Goal: Obtain resource: Obtain resource

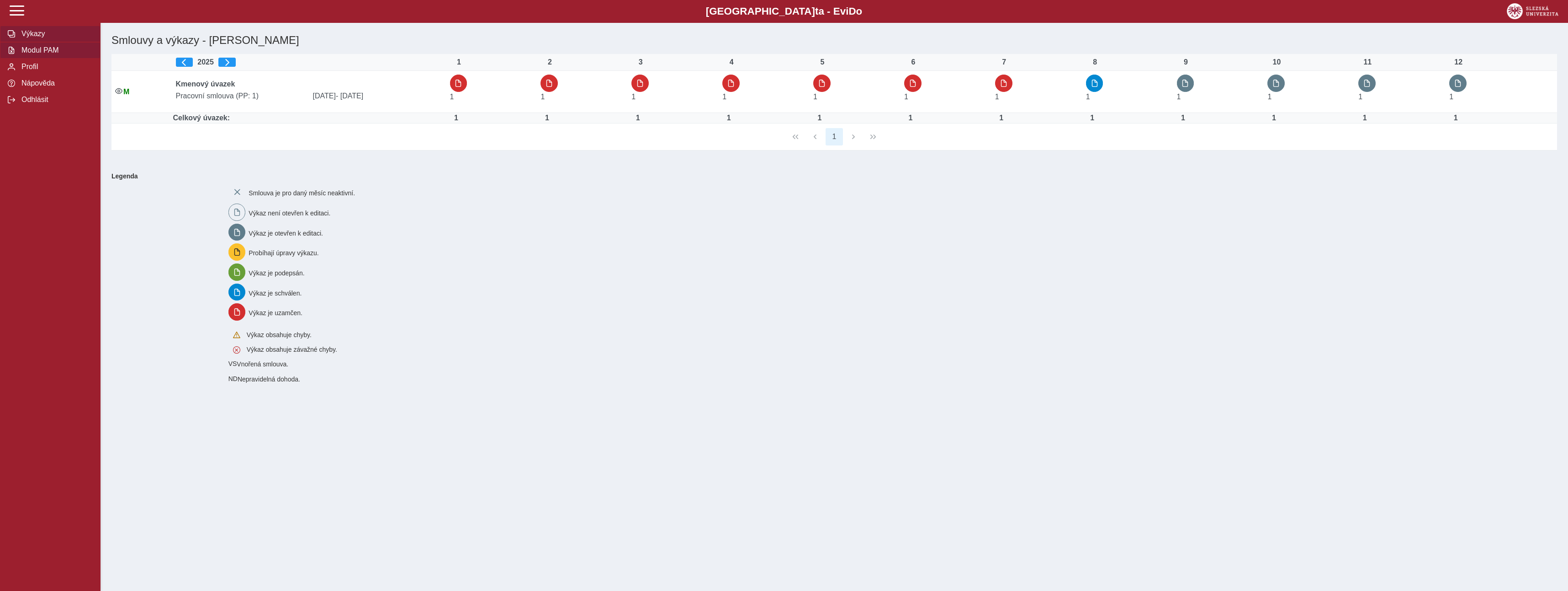
click at [46, 52] on span "Modul PAM" at bounding box center [56, 50] width 74 height 8
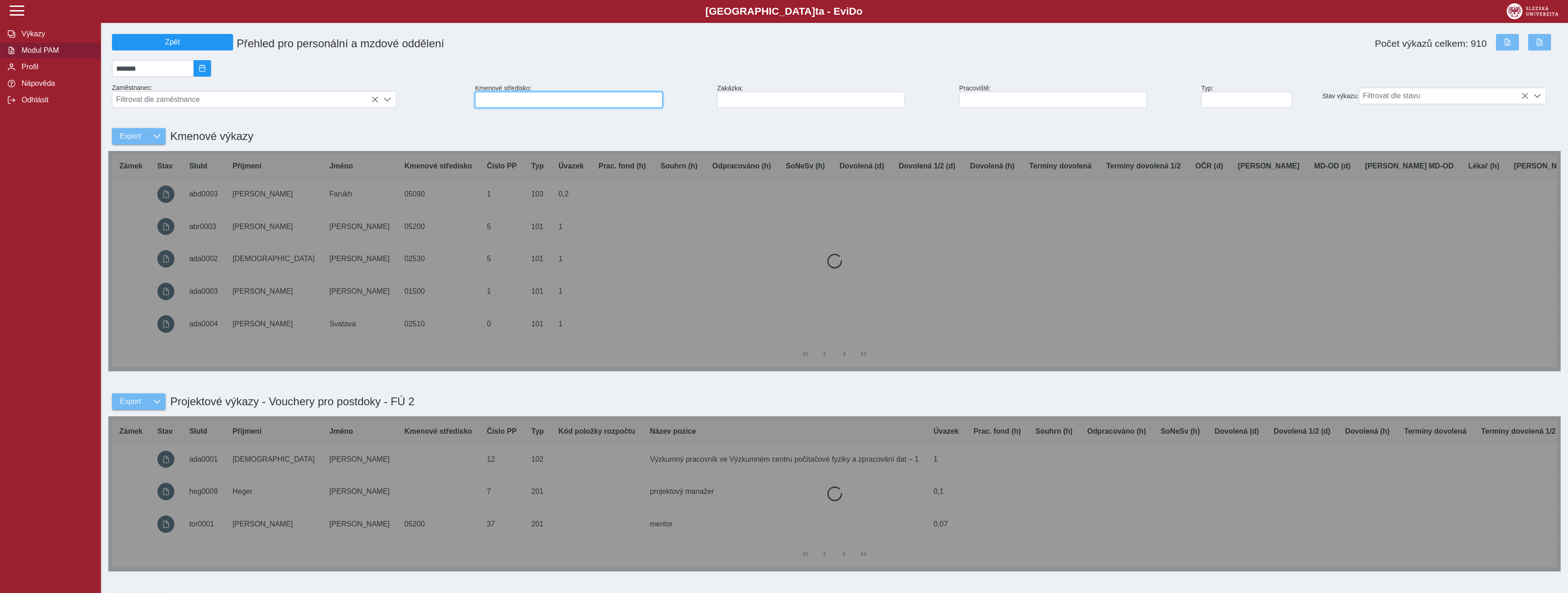
click at [517, 101] on input at bounding box center [568, 100] width 187 height 16
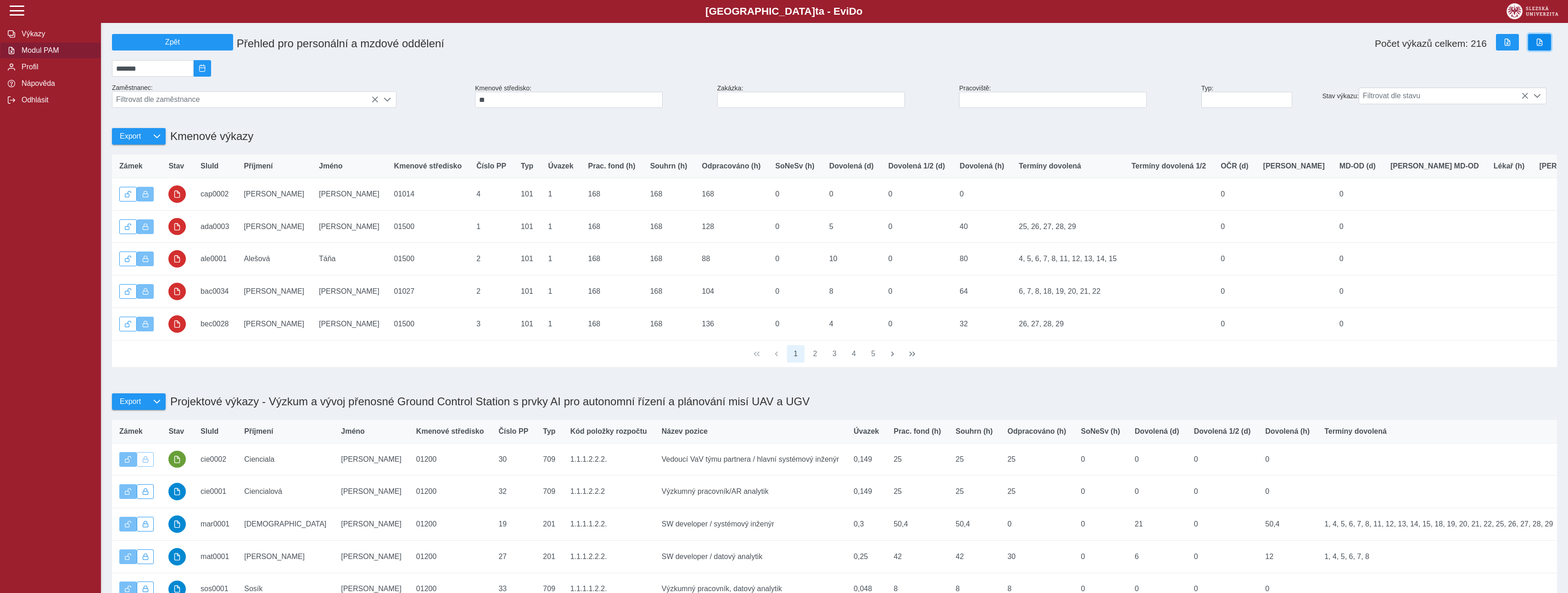
click at [1538, 45] on span "button" at bounding box center [1539, 41] width 7 height 7
drag, startPoint x: 496, startPoint y: 103, endPoint x: 471, endPoint y: 103, distance: 25.0
click at [471, 103] on div "Zpět Přehled pro personální a mzdové oddělení Počet výkazů celkem: 216 ******* …" at bounding box center [834, 201] width 1452 height 341
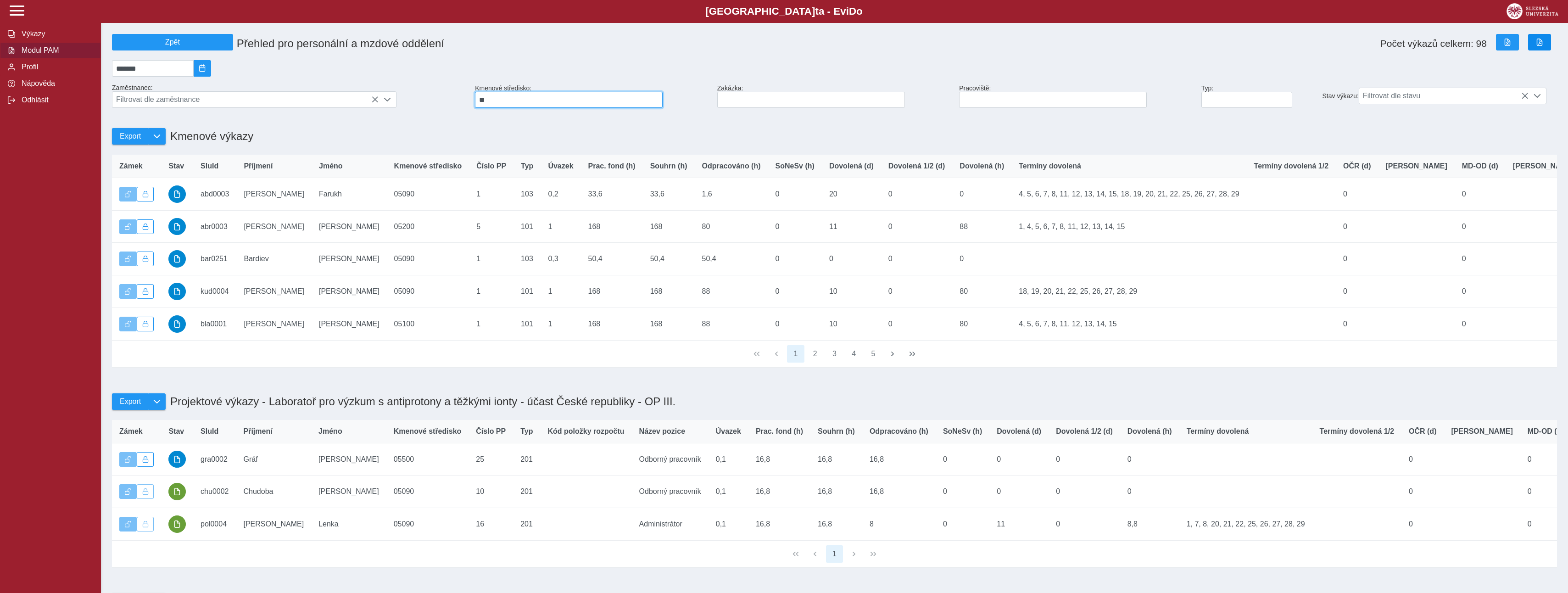
type input "**"
click at [1537, 43] on span "button" at bounding box center [1539, 41] width 7 height 7
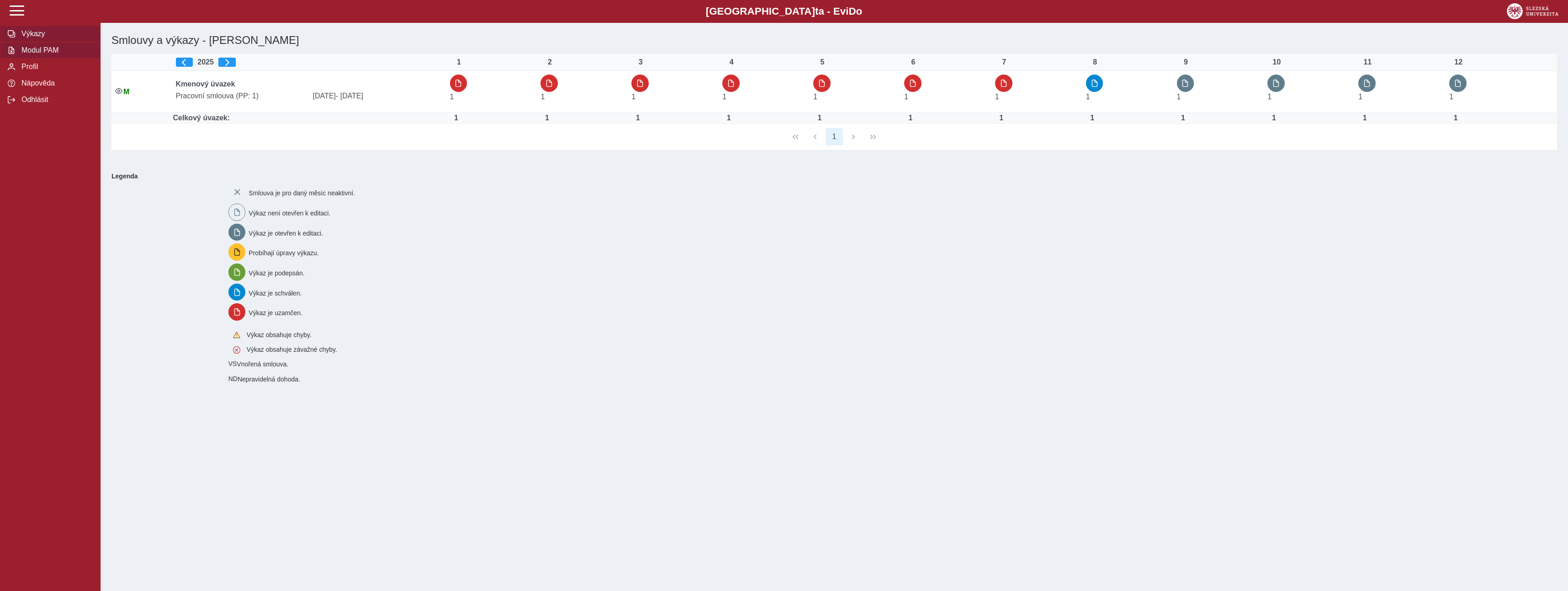
click at [32, 52] on span "Modul PAM" at bounding box center [56, 50] width 74 height 8
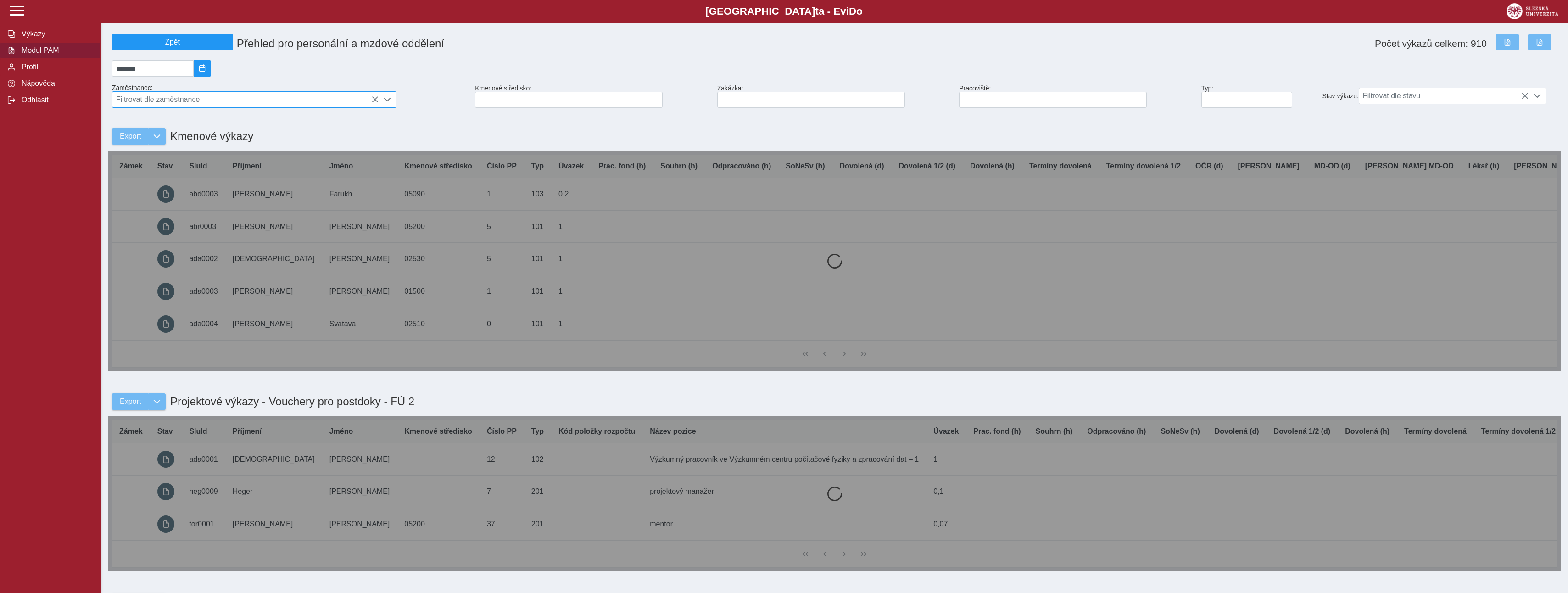
click at [354, 105] on span "Filtrovat dle zaměstnance" at bounding box center [245, 100] width 266 height 16
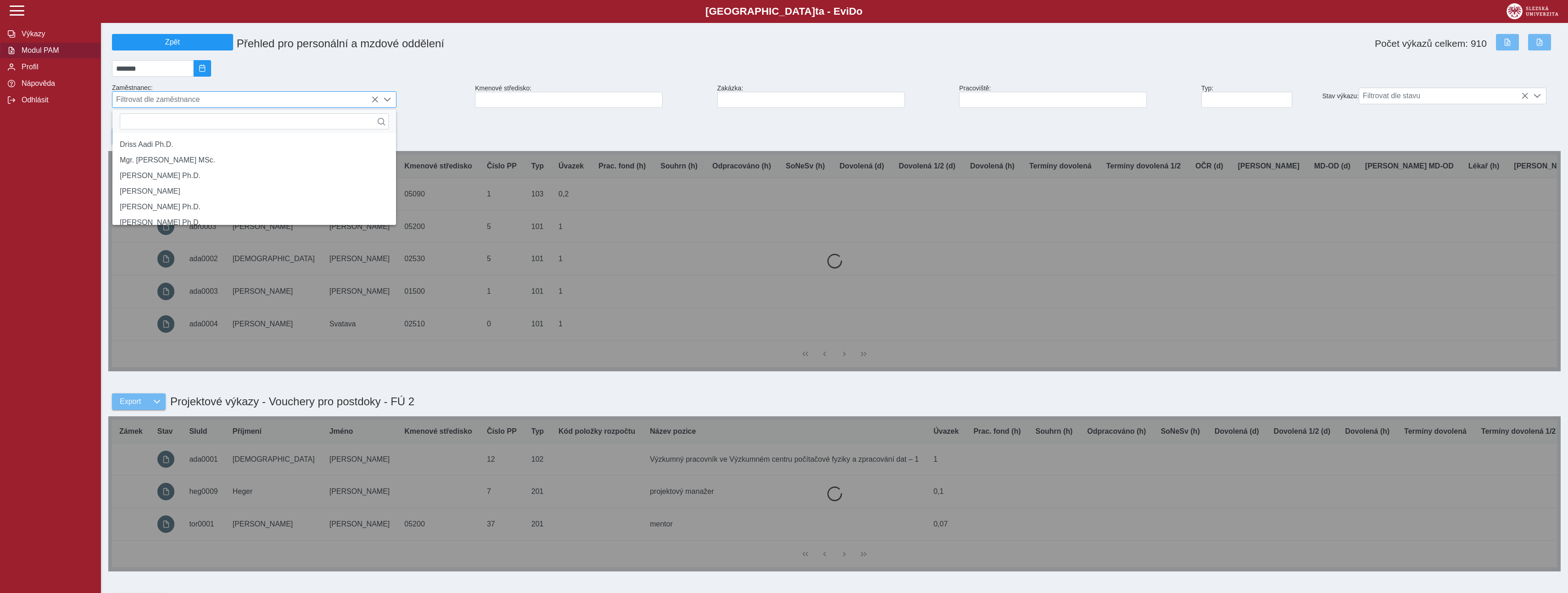
scroll to position [6, 41]
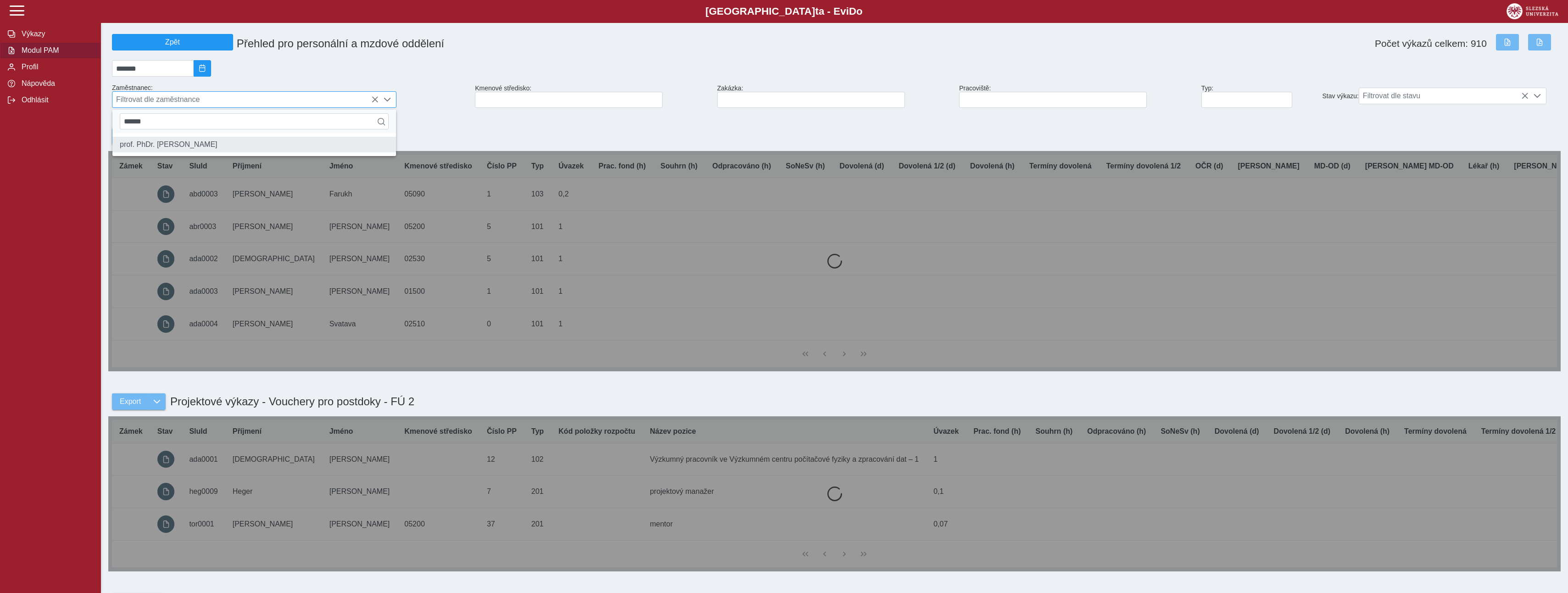
type input "******"
click at [188, 151] on li "prof. PhDr. [PERSON_NAME]" at bounding box center [254, 144] width 283 height 16
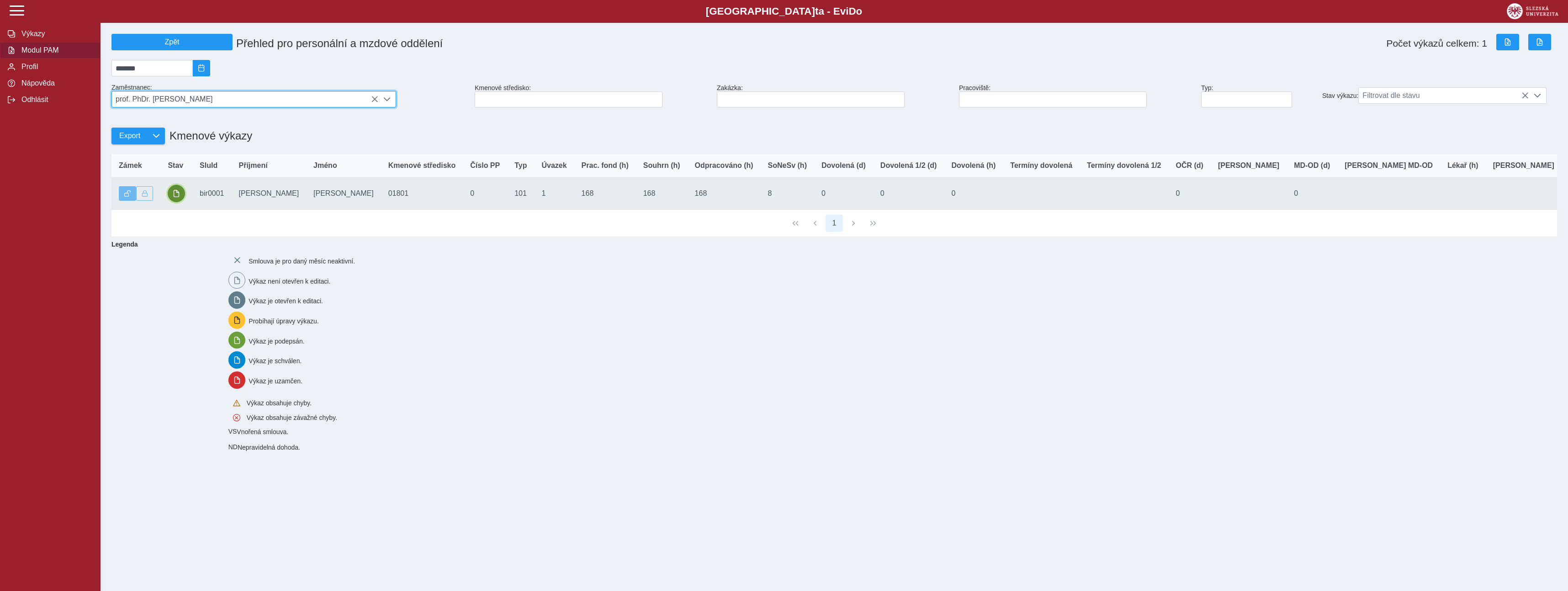
click at [179, 197] on span "button" at bounding box center [176, 192] width 7 height 7
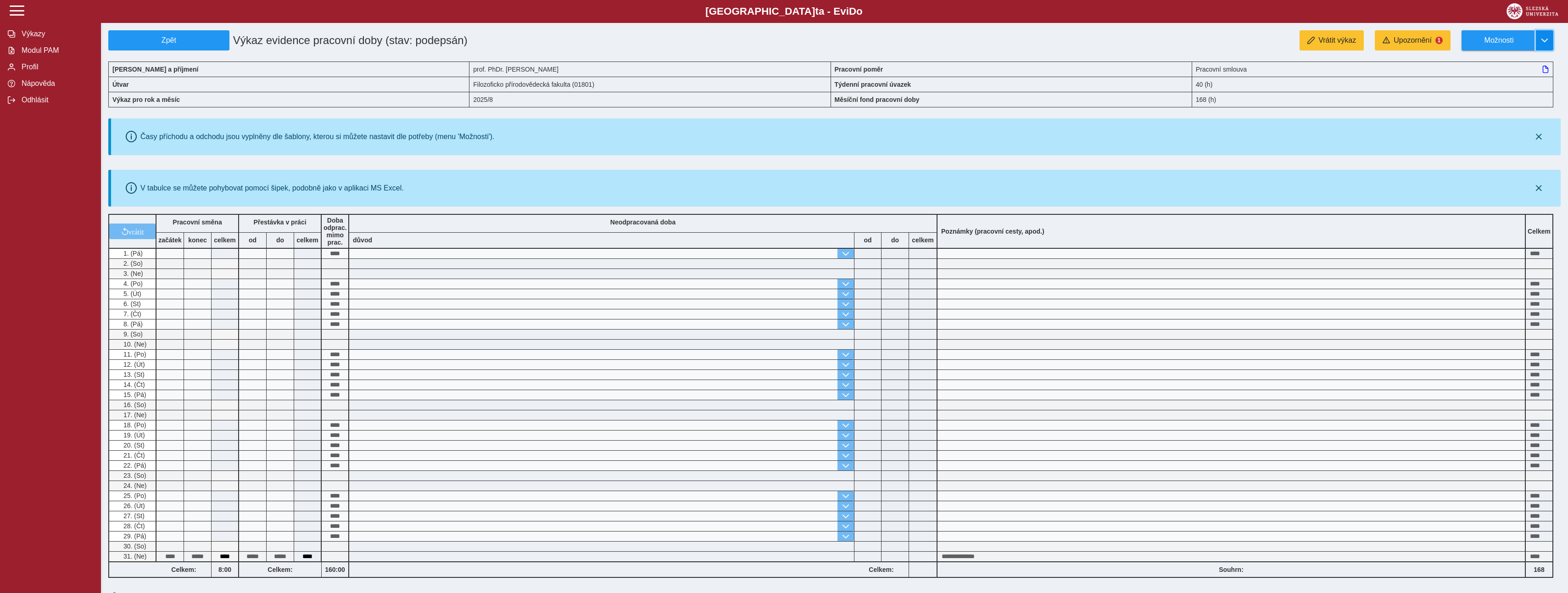
click at [1541, 35] on button "button" at bounding box center [1544, 40] width 18 height 21
click at [1482, 83] on span "Stáhnout PDF" at bounding box center [1502, 79] width 46 height 7
click at [30, 55] on span "Modul PAM" at bounding box center [56, 50] width 75 height 8
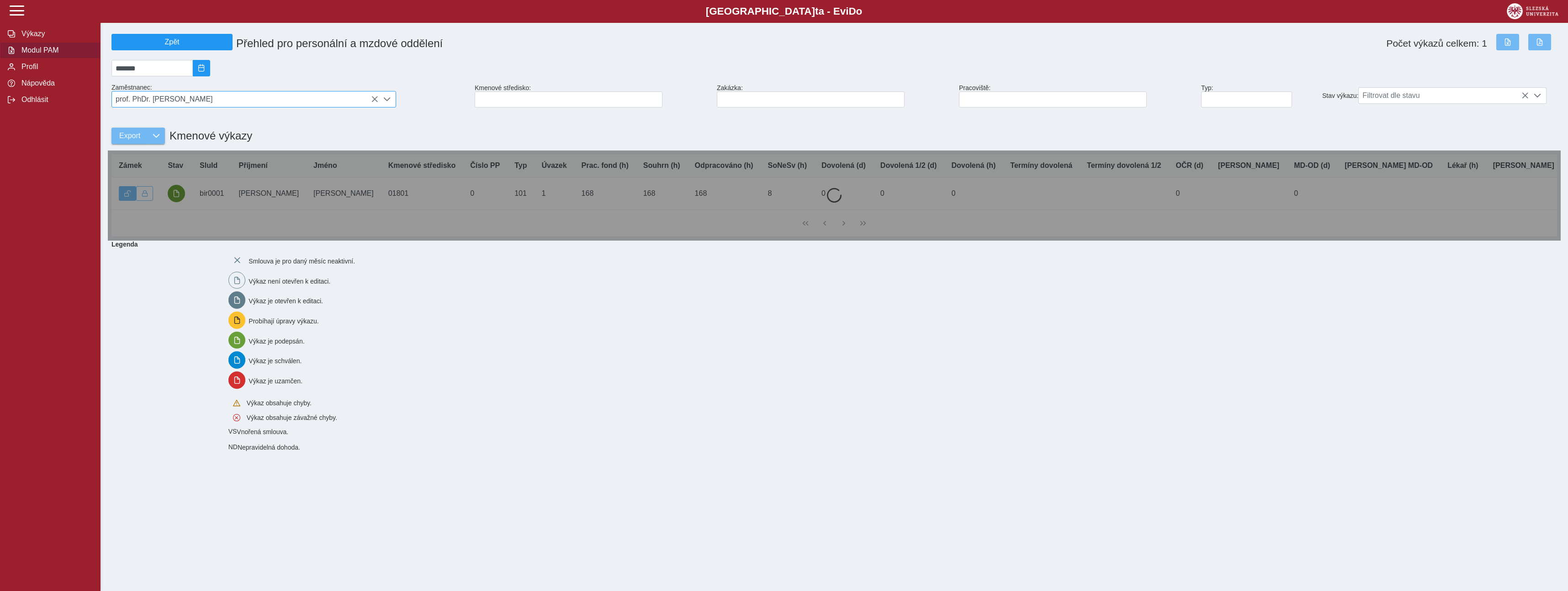
click at [227, 103] on span "prof. PhDr. [PERSON_NAME]" at bounding box center [245, 100] width 267 height 16
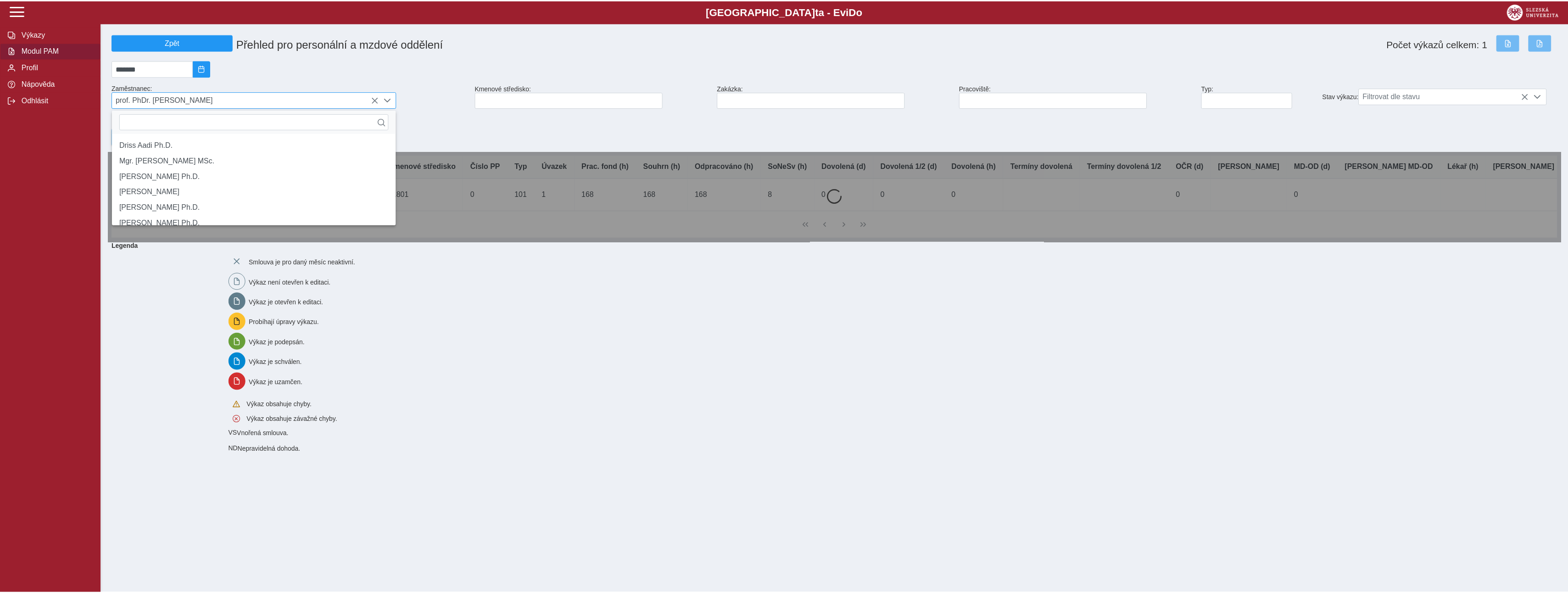
scroll to position [6, 41]
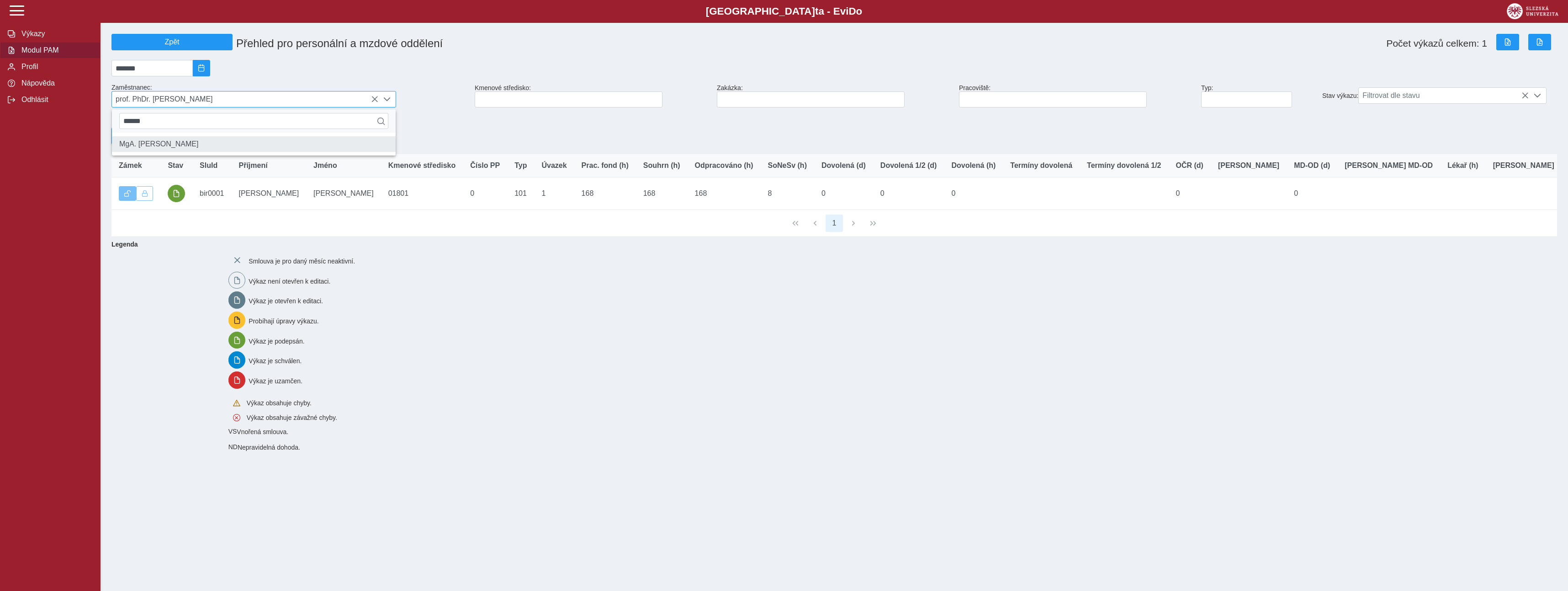
type input "******"
click at [174, 148] on li "MgA. [PERSON_NAME]" at bounding box center [254, 144] width 284 height 16
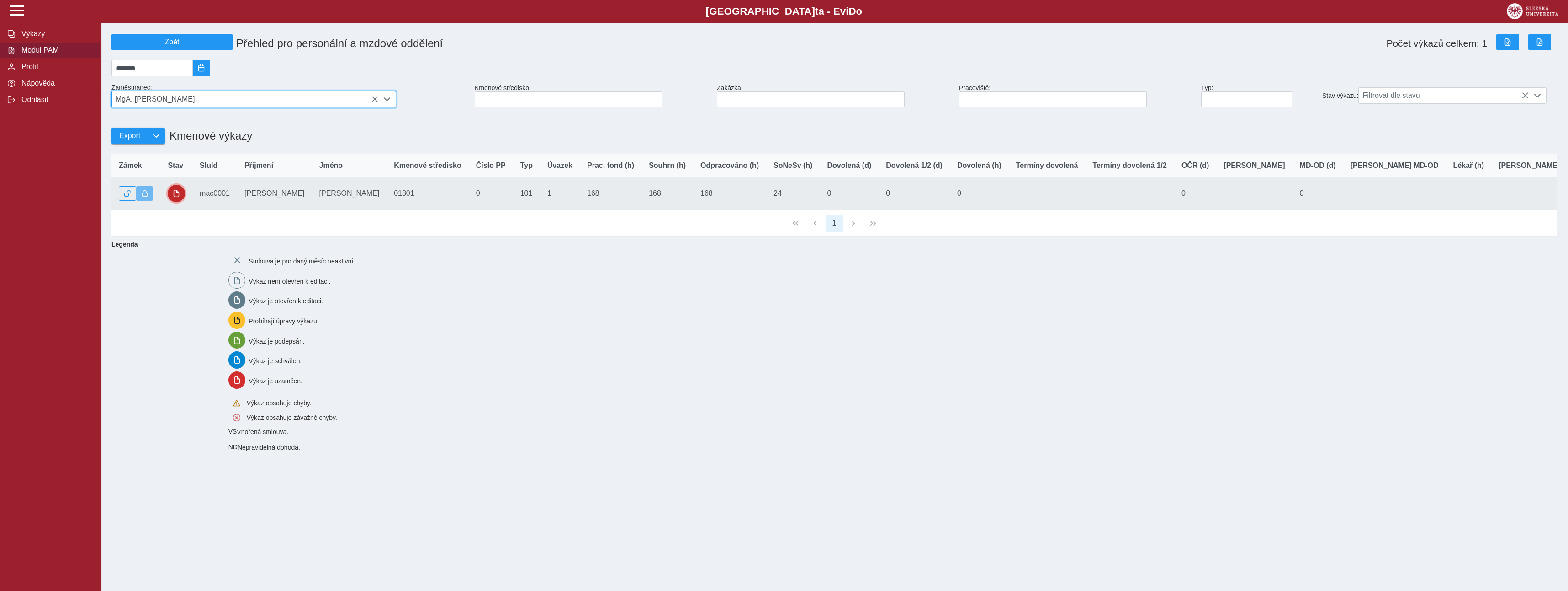
click at [179, 202] on button "button" at bounding box center [177, 193] width 18 height 18
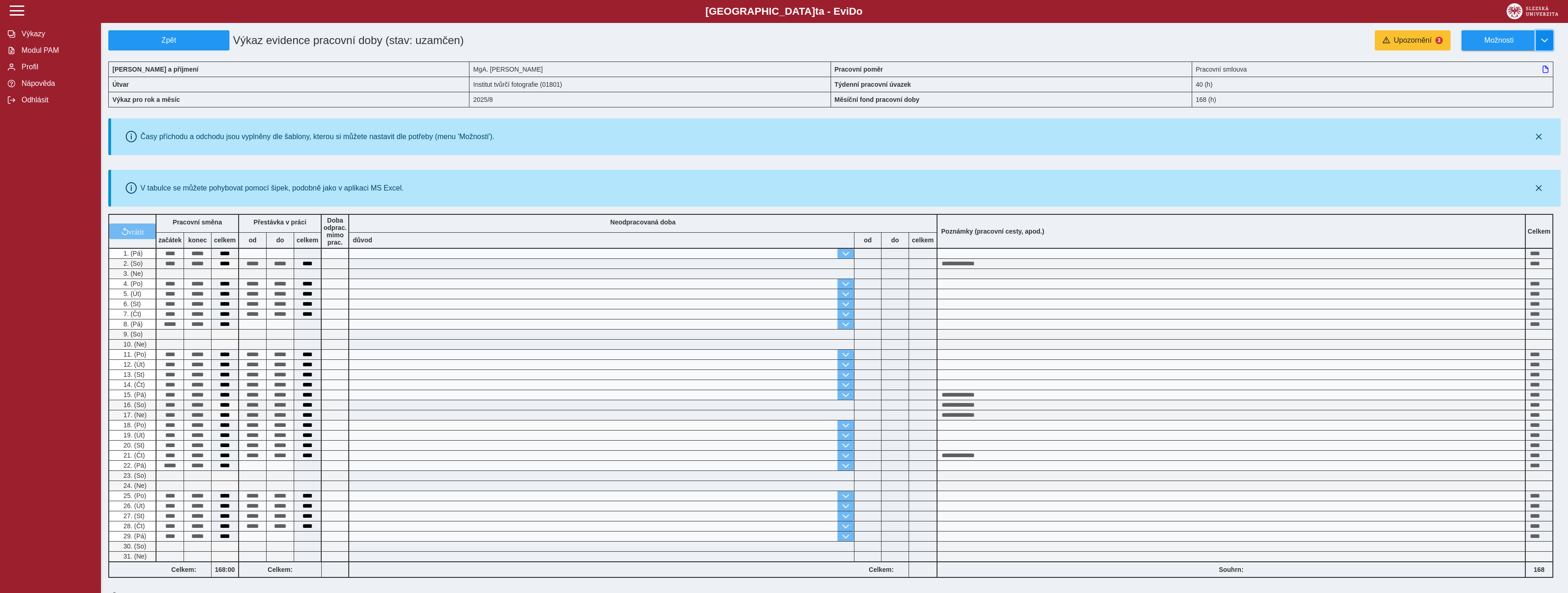
click at [1543, 42] on span "button" at bounding box center [1544, 39] width 7 height 7
click at [1493, 78] on span "Stáhnout PDF" at bounding box center [1502, 79] width 46 height 7
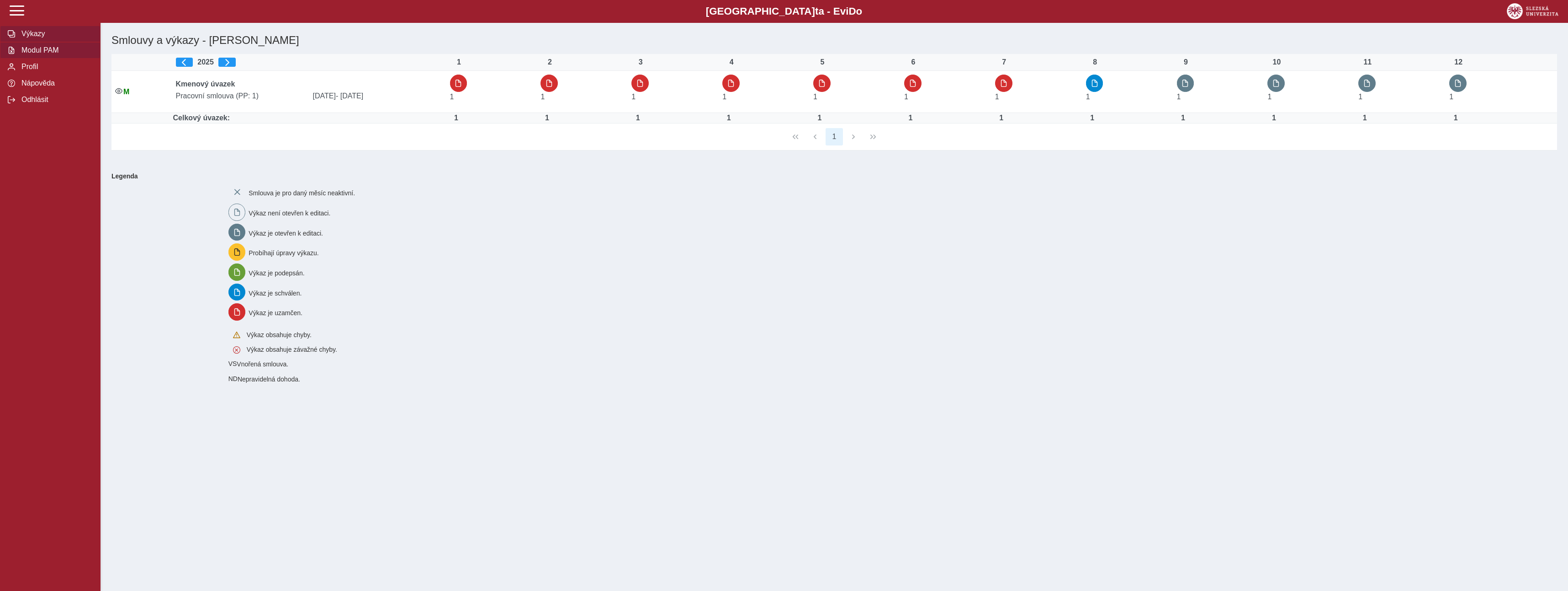
click at [36, 54] on span "Modul PAM" at bounding box center [56, 50] width 74 height 8
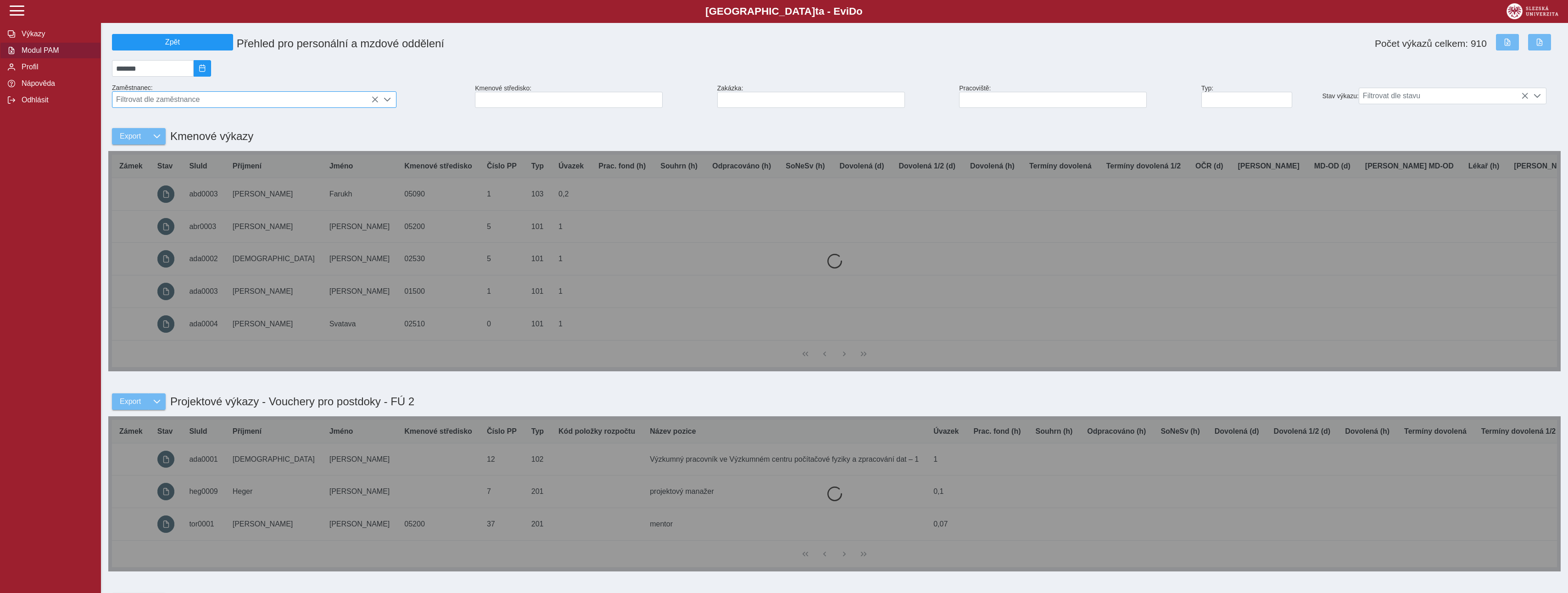
click at [237, 108] on span "Filtrovat dle zaměstnance" at bounding box center [245, 100] width 266 height 16
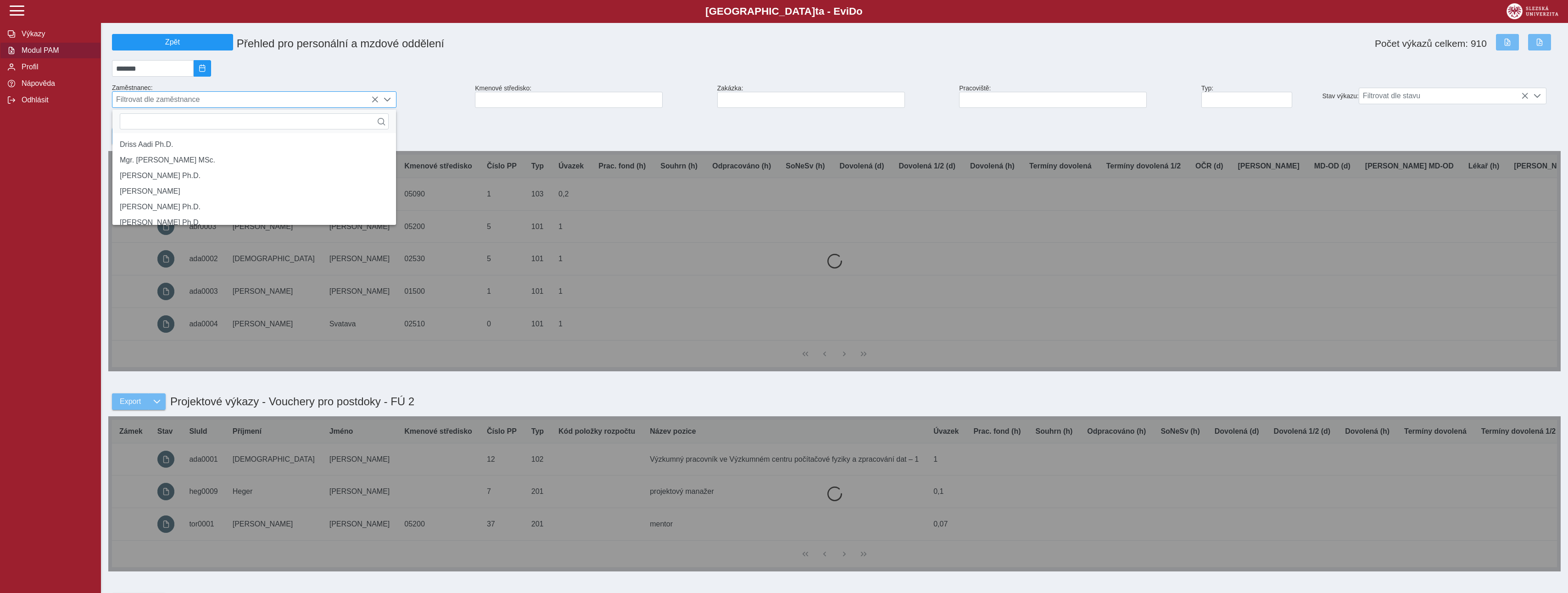
scroll to position [6, 41]
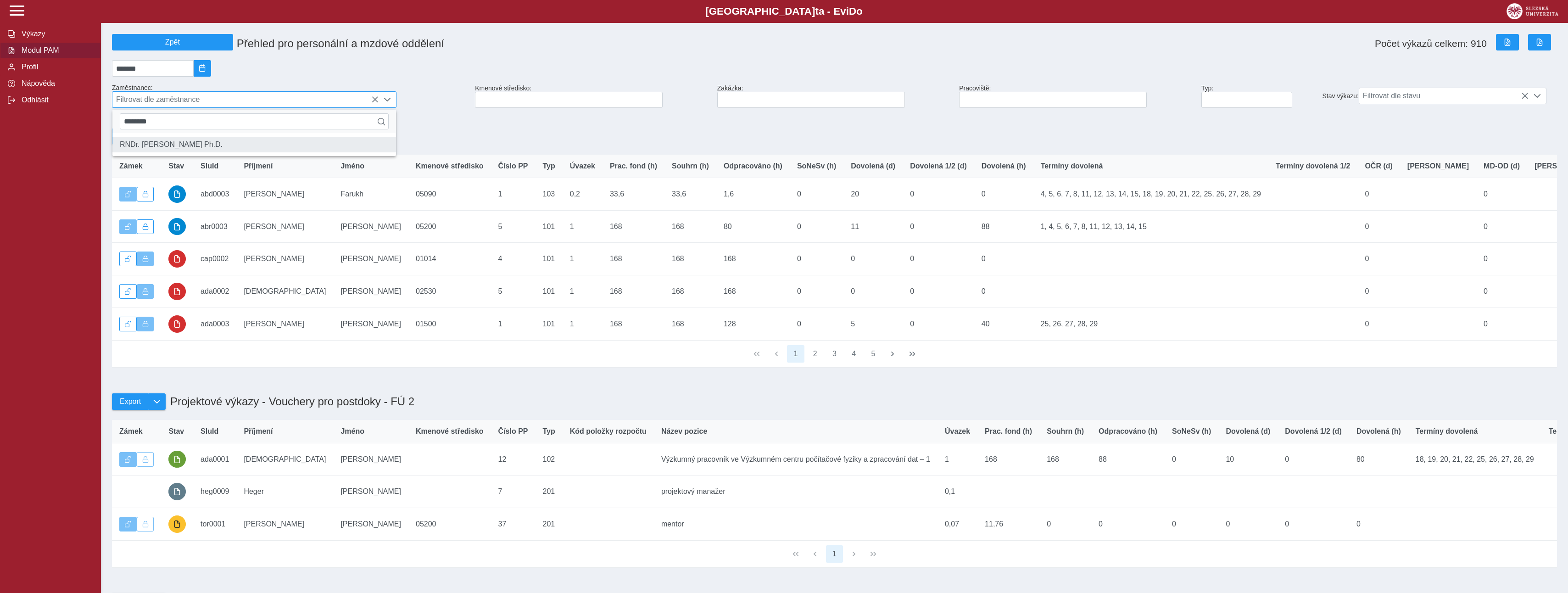
type input "********"
click at [188, 152] on li "RNDr. [PERSON_NAME] Ph.D." at bounding box center [254, 144] width 283 height 16
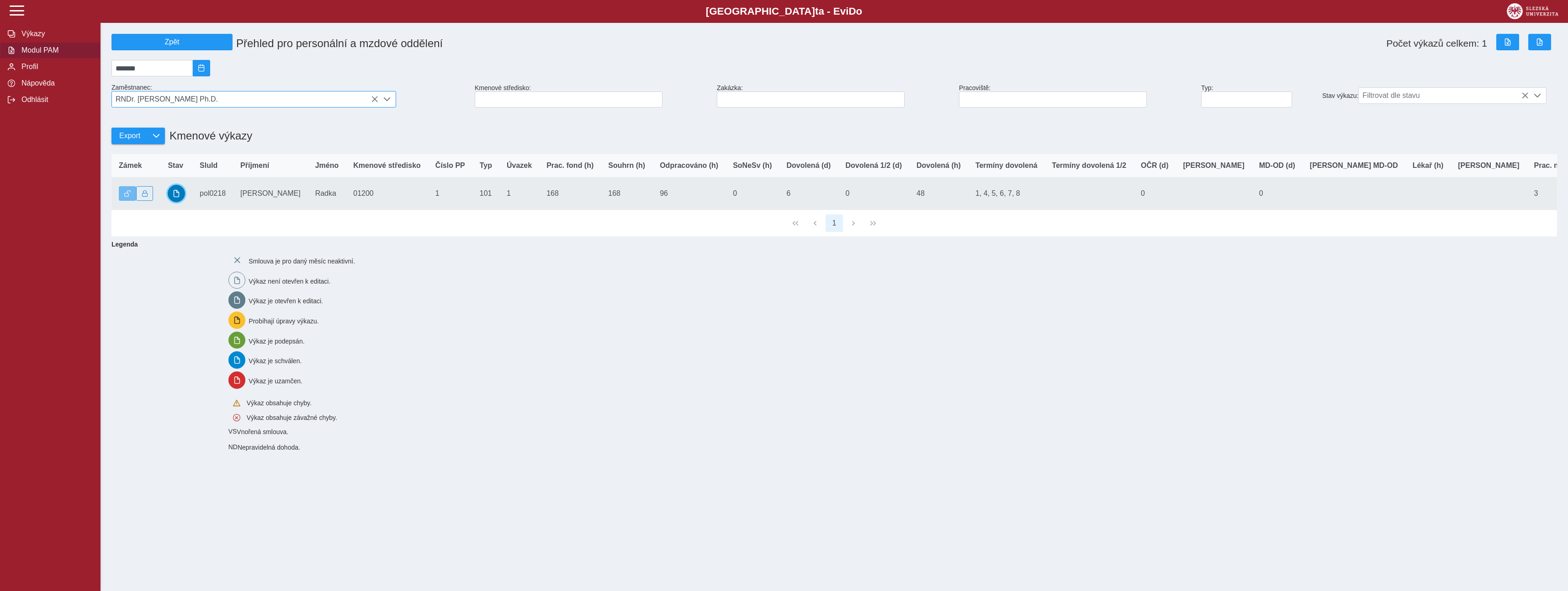
click at [177, 202] on button "button" at bounding box center [177, 193] width 18 height 18
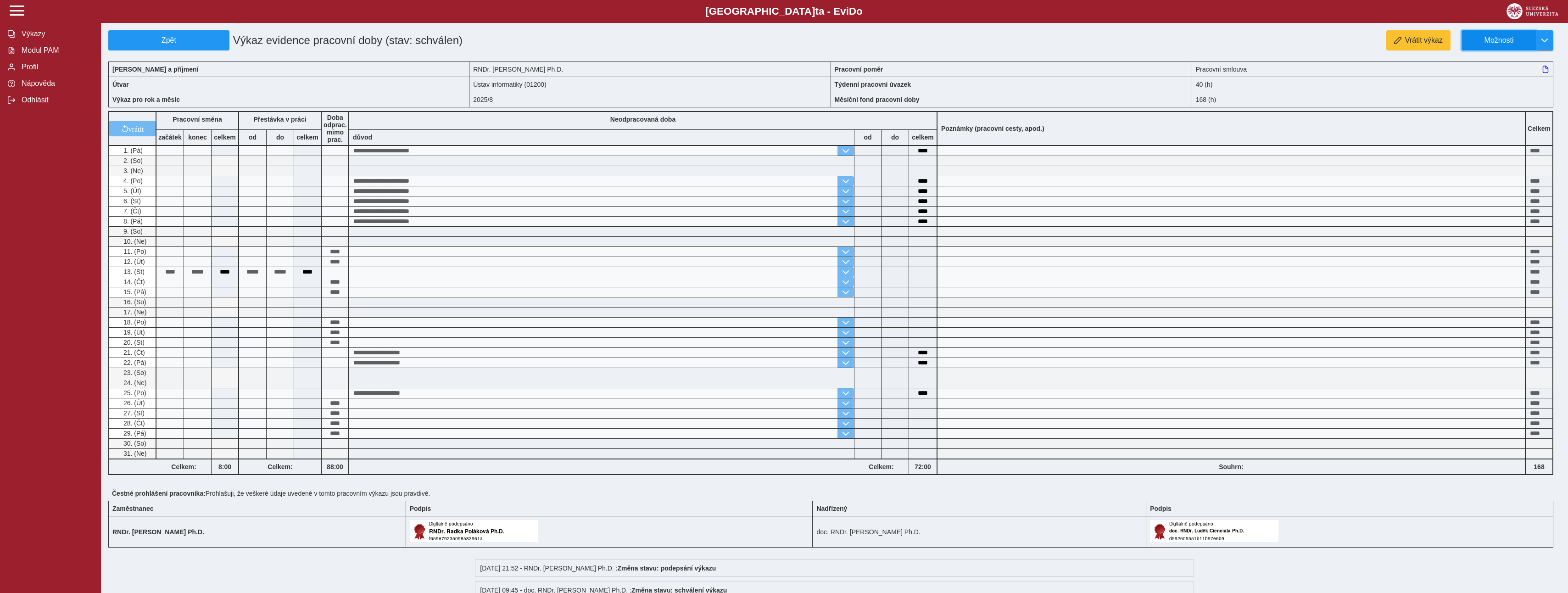
click at [1509, 41] on span "Možnosti" at bounding box center [1499, 40] width 59 height 8
click at [1499, 77] on span "Stáhnout PDF" at bounding box center [1502, 79] width 46 height 7
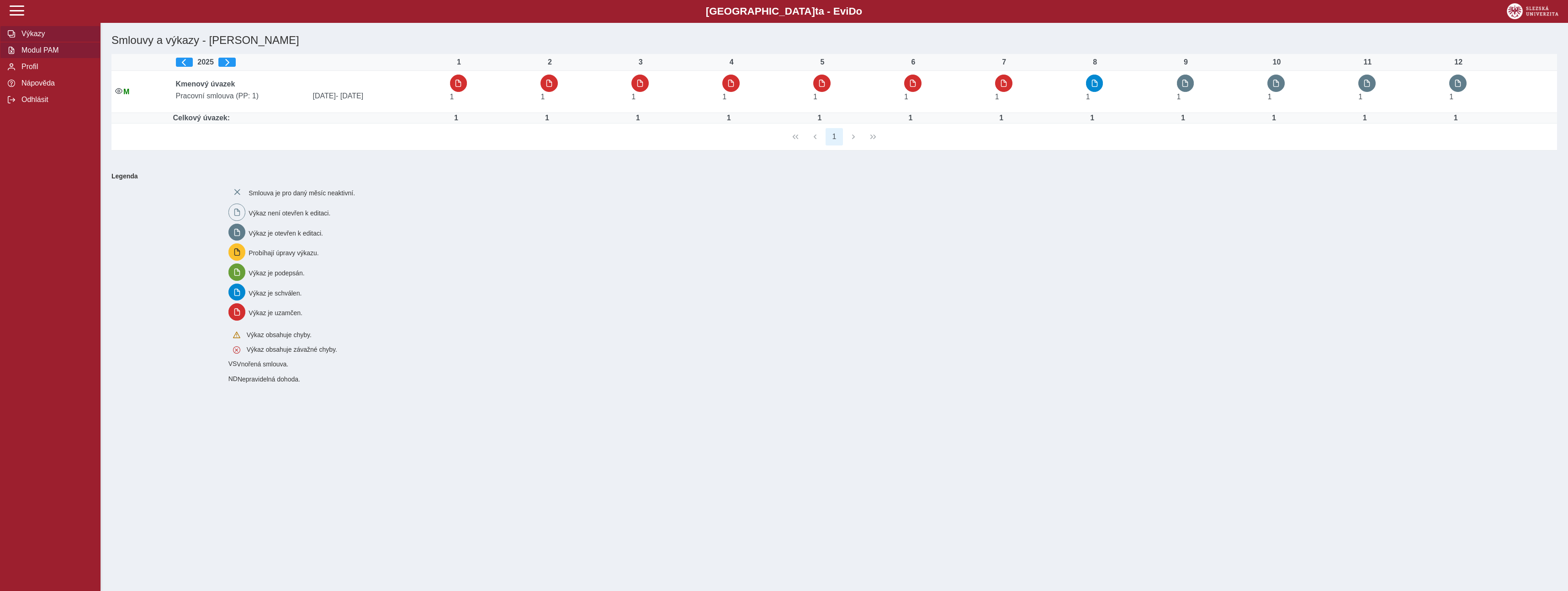
click at [56, 53] on span "Modul PAM" at bounding box center [56, 50] width 74 height 8
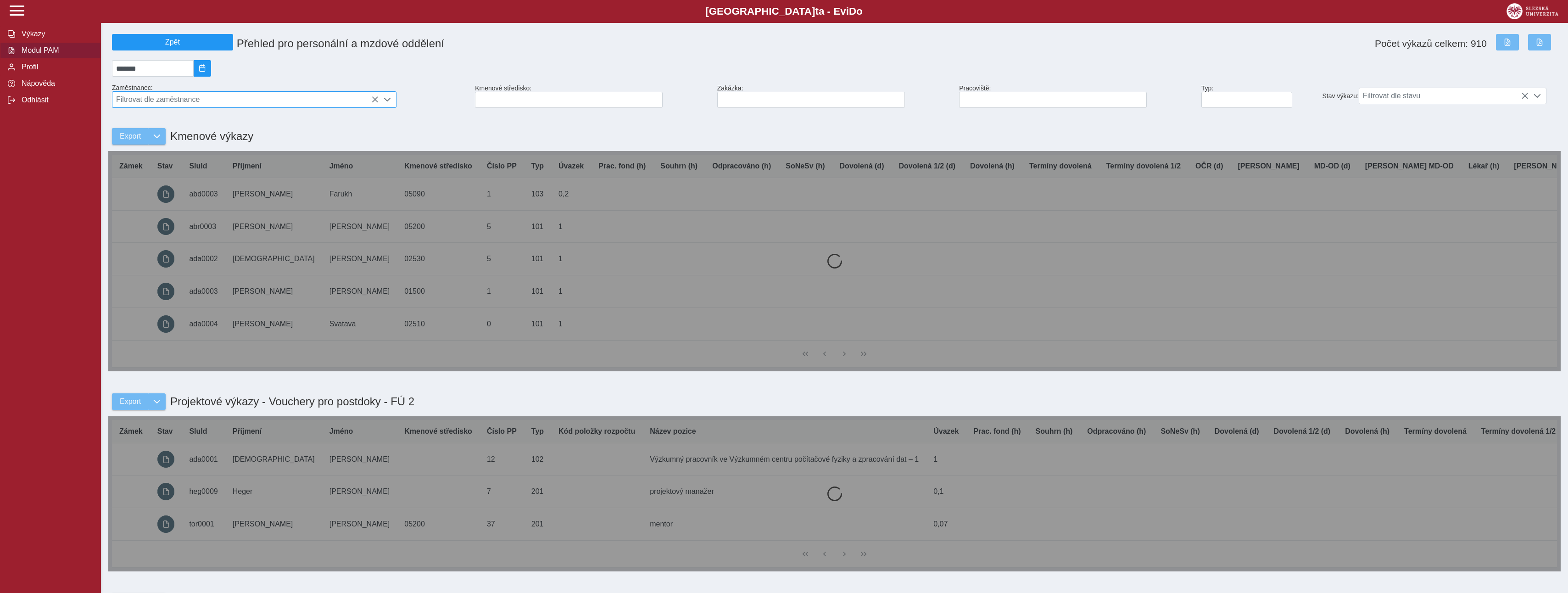
click at [252, 104] on span "Filtrovat dle zaměstnance" at bounding box center [245, 100] width 266 height 16
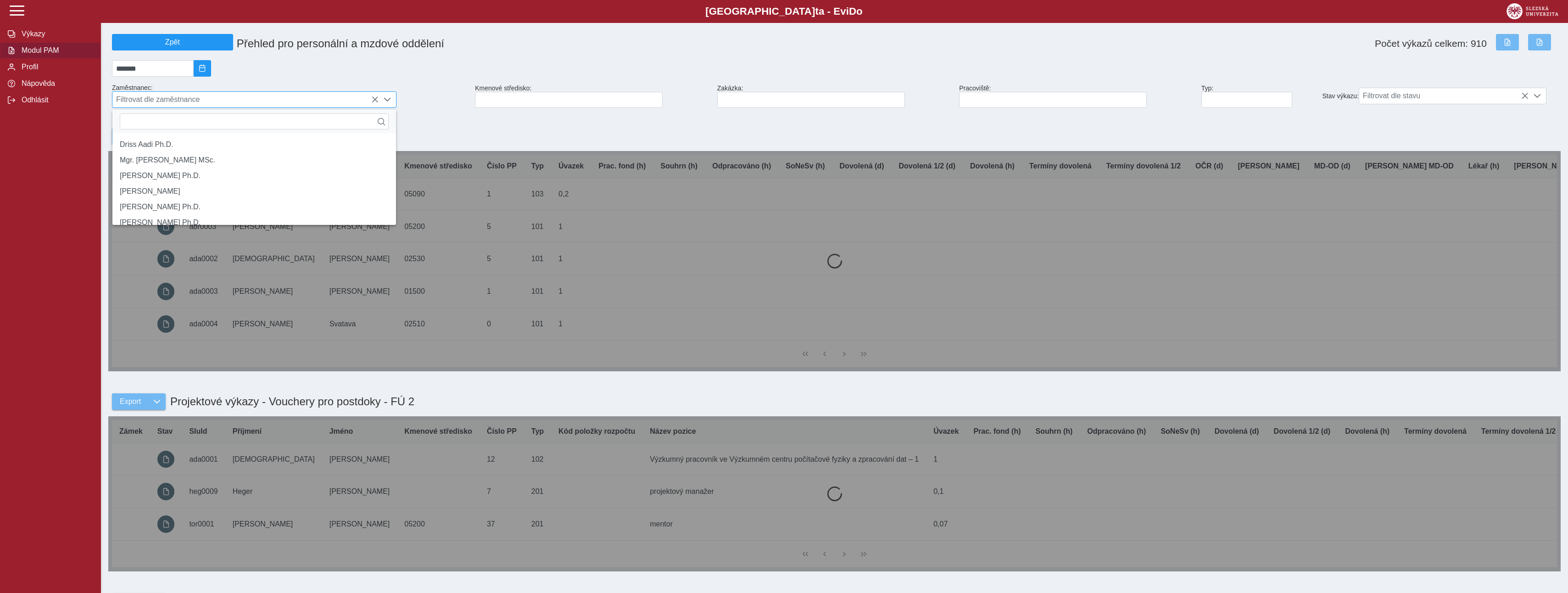
scroll to position [6, 41]
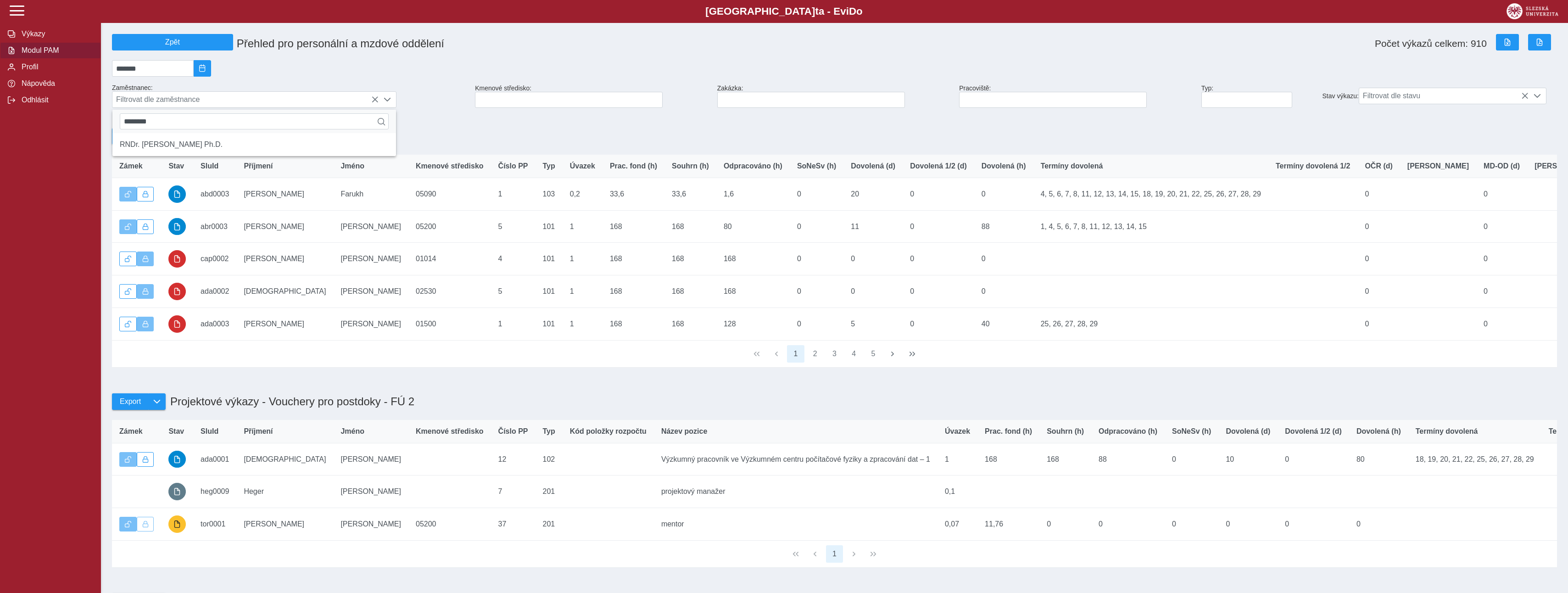
type input "********"
click at [200, 152] on li "RNDr. [PERSON_NAME] Ph.D." at bounding box center [254, 144] width 283 height 16
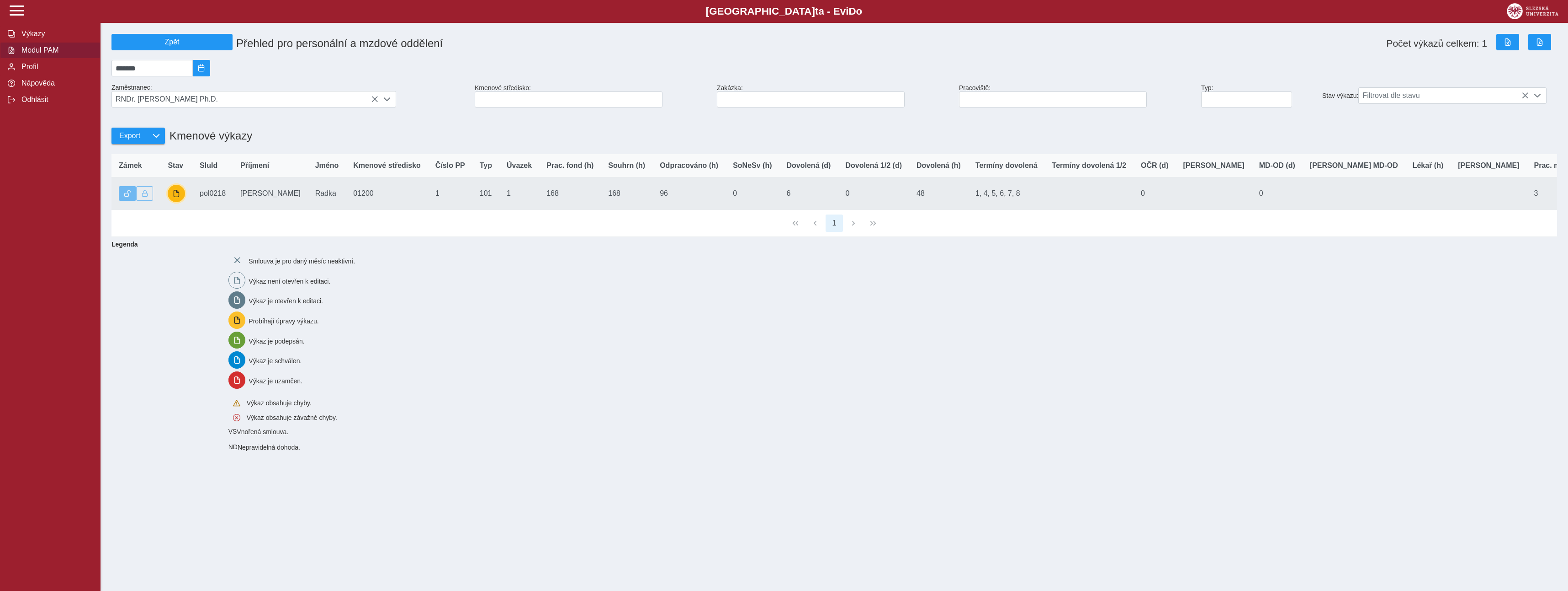
click at [181, 199] on button "button" at bounding box center [177, 193] width 18 height 18
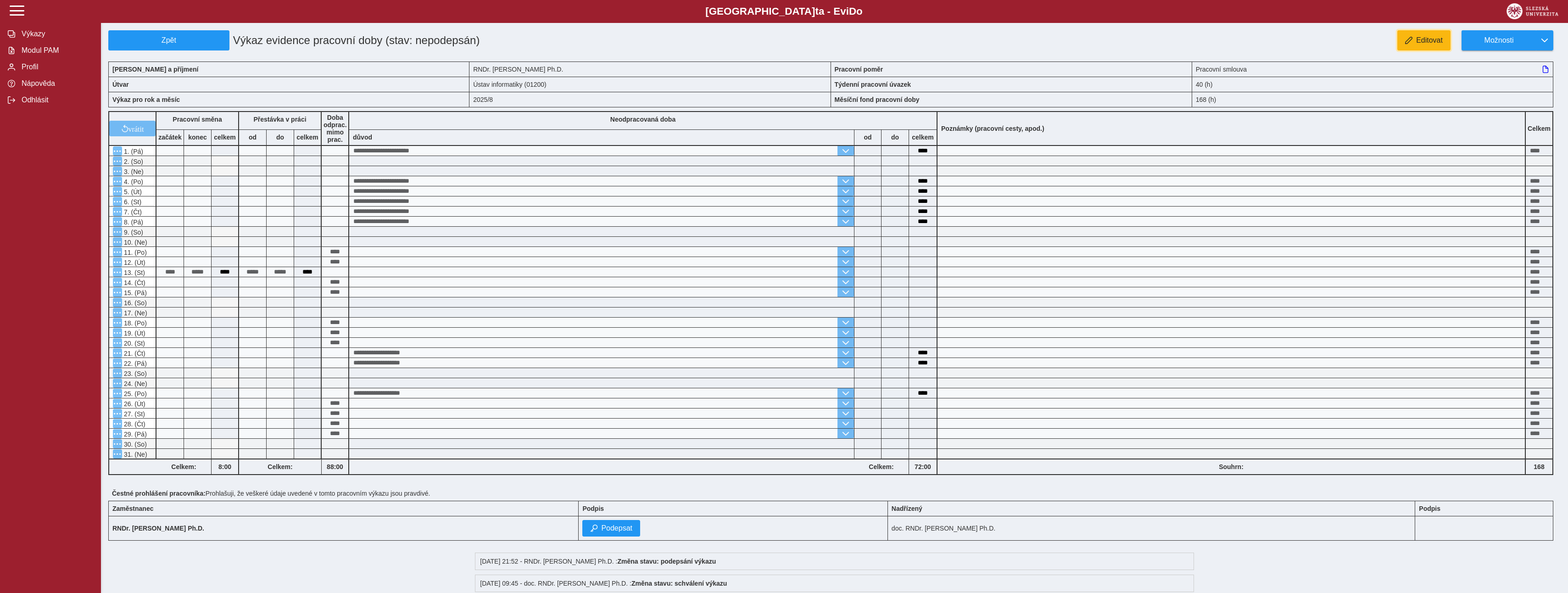
click at [1427, 42] on span "Editovat" at bounding box center [1429, 40] width 26 height 8
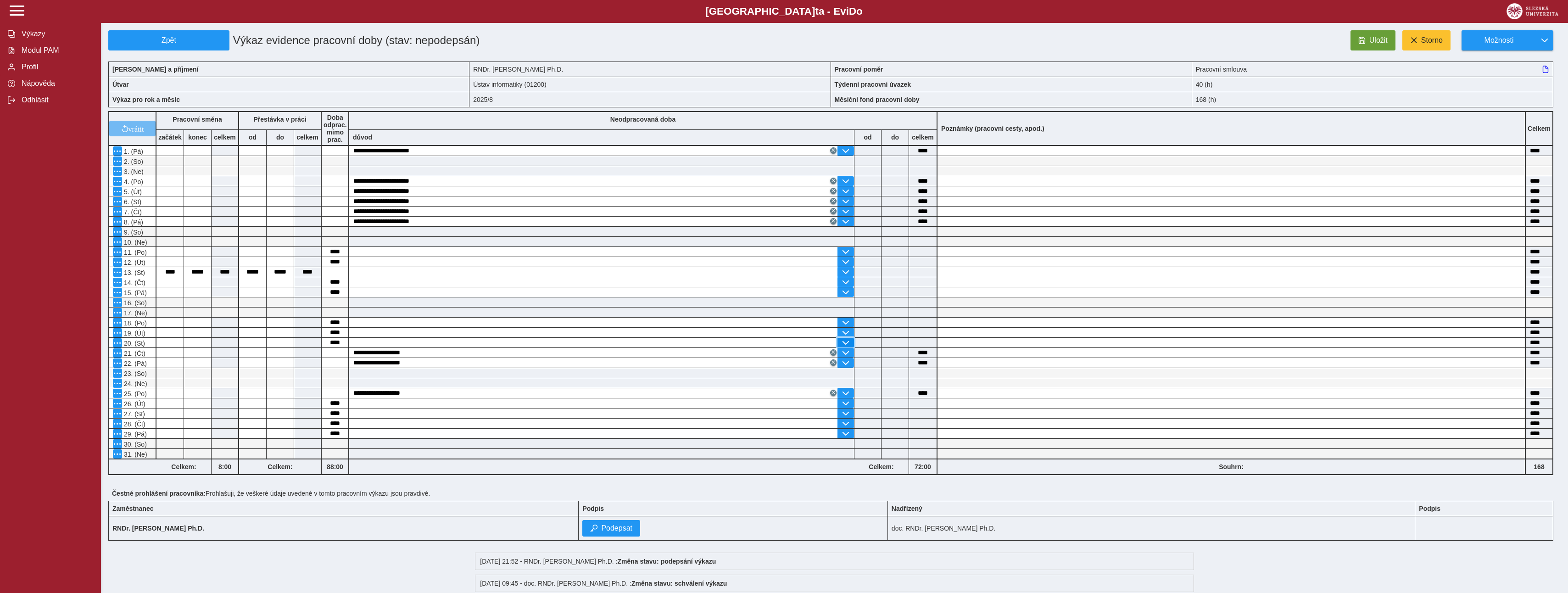
click at [845, 344] on span "button" at bounding box center [845, 342] width 7 height 7
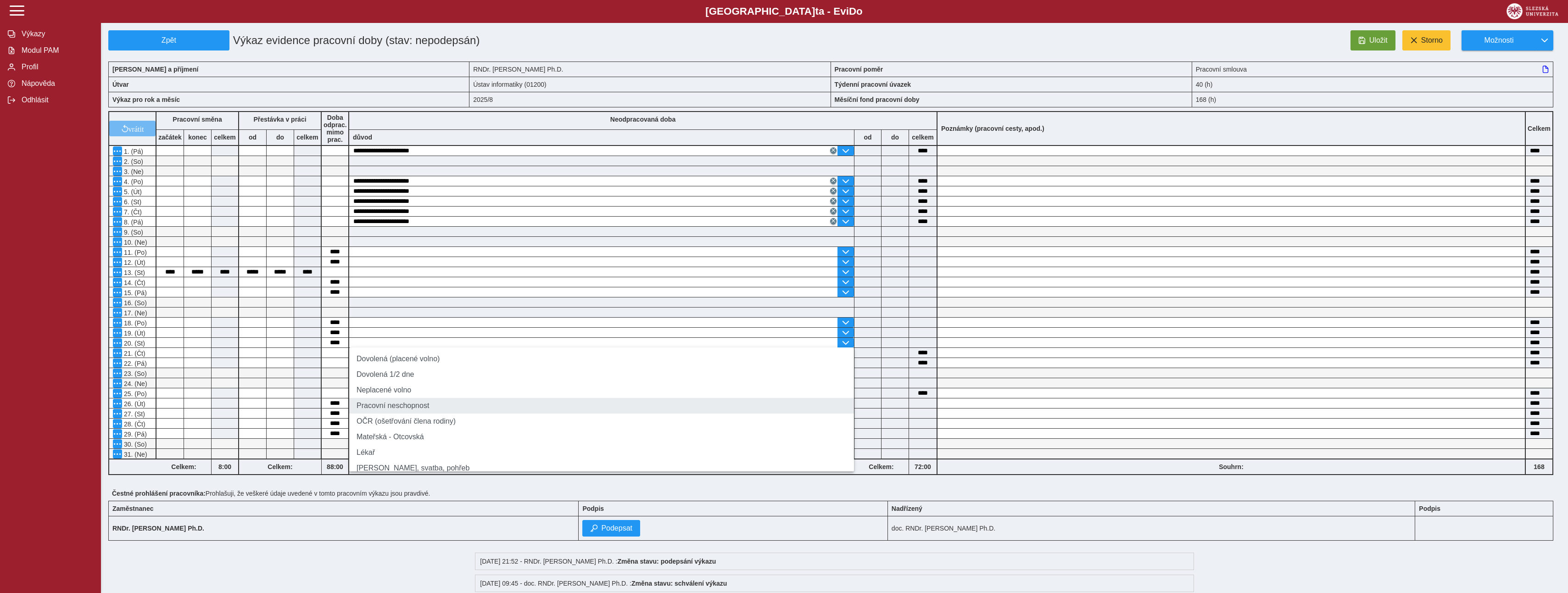
click at [382, 410] on li "Pracovní neschopnost" at bounding box center [601, 406] width 505 height 16
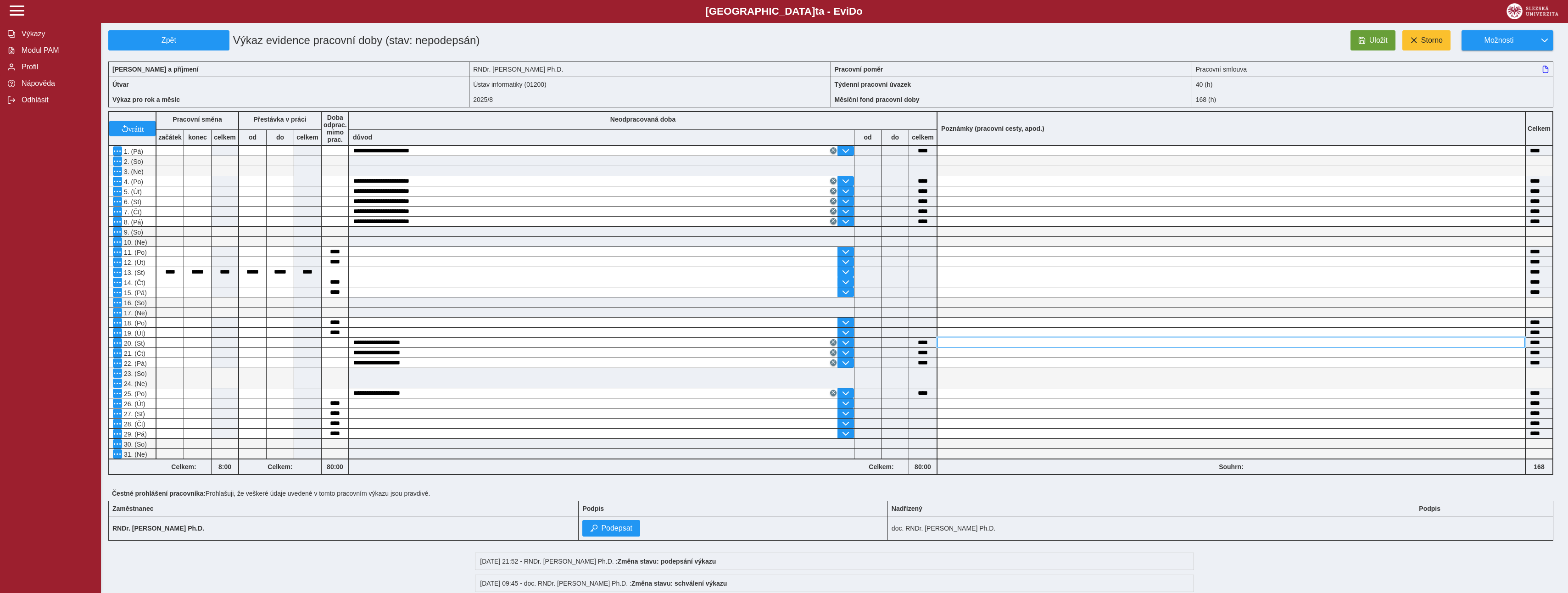
click at [949, 342] on input at bounding box center [1231, 342] width 587 height 10
type input "**********"
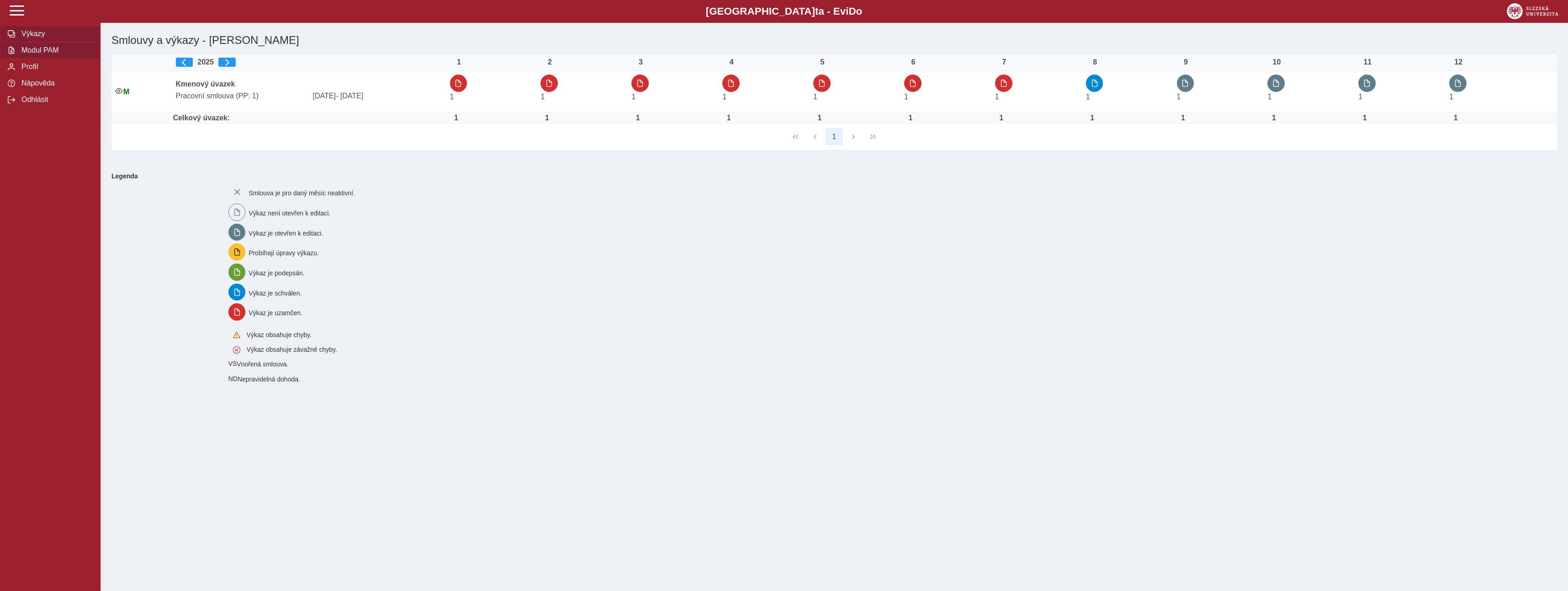
click at [60, 53] on span "Modul PAM" at bounding box center [56, 50] width 74 height 8
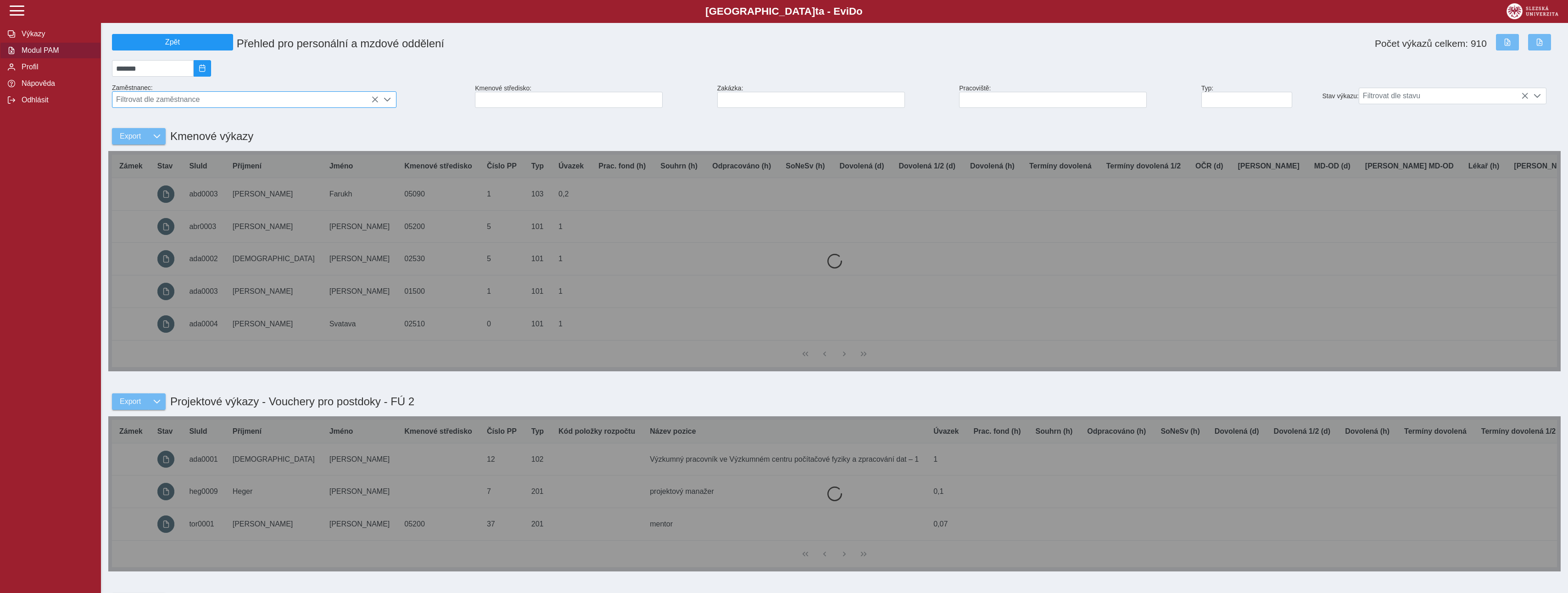
click at [264, 101] on span "Filtrovat dle zaměstnance" at bounding box center [245, 100] width 266 height 16
type input "*"
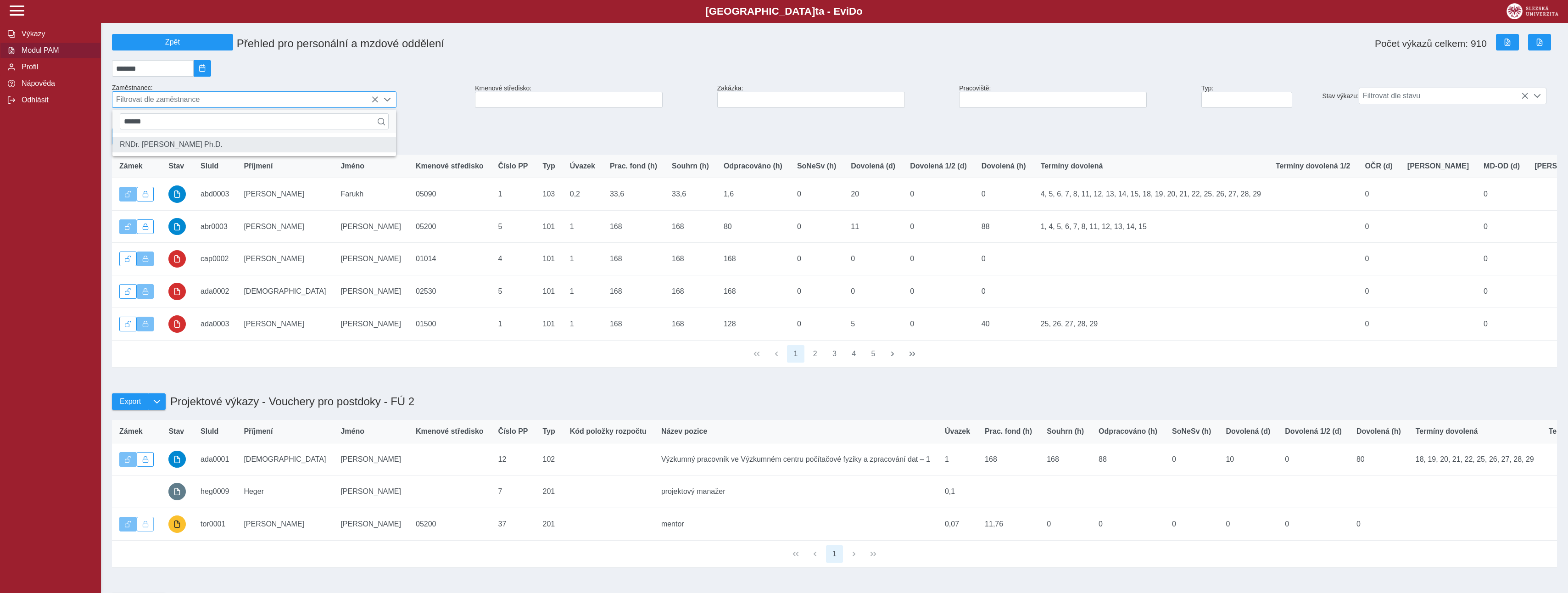
type input "******"
click at [191, 151] on li "RNDr. [PERSON_NAME] Ph.D." at bounding box center [254, 144] width 283 height 16
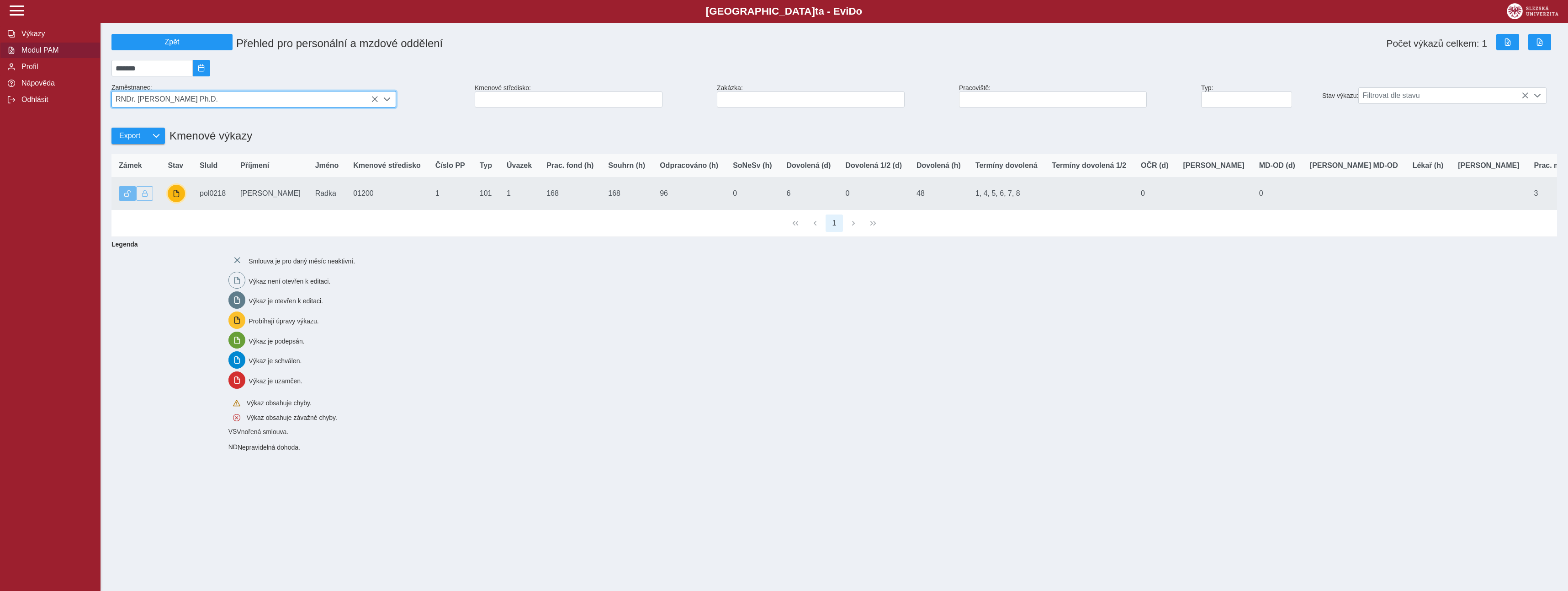
click at [173, 197] on span "button" at bounding box center [176, 192] width 7 height 7
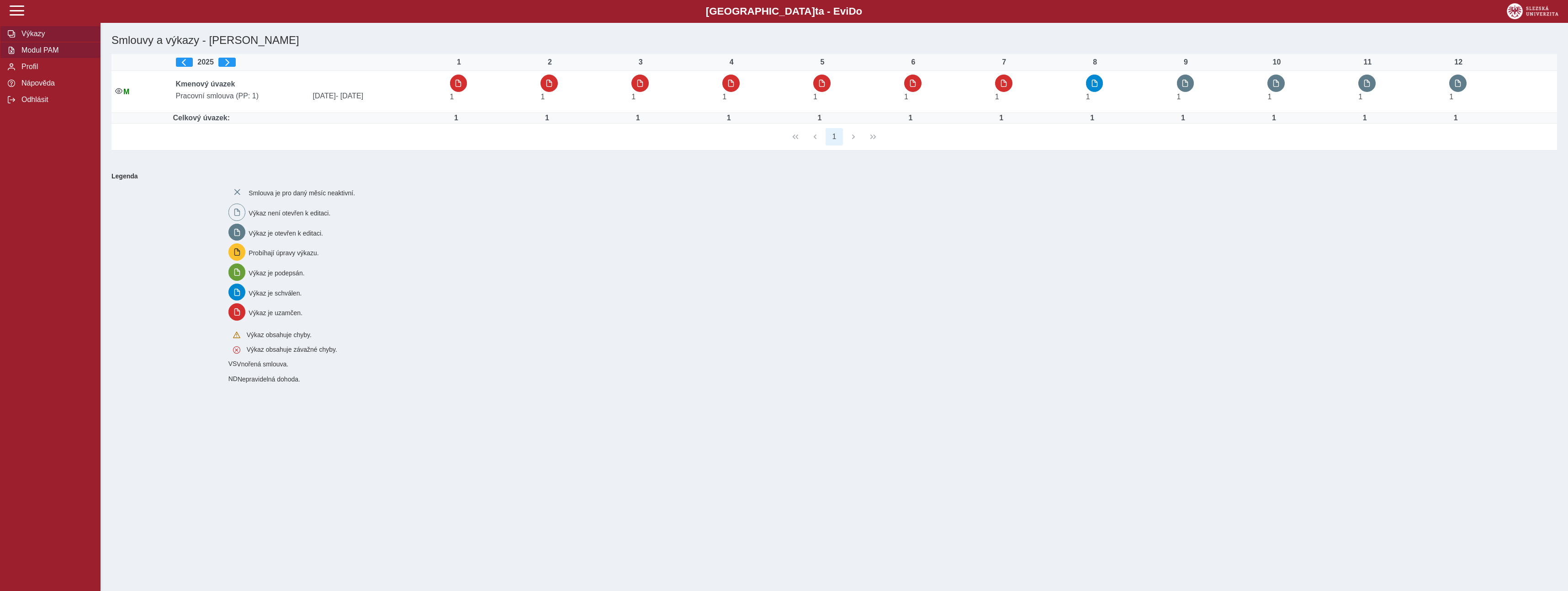
click at [47, 54] on span "Modul PAM" at bounding box center [56, 50] width 74 height 8
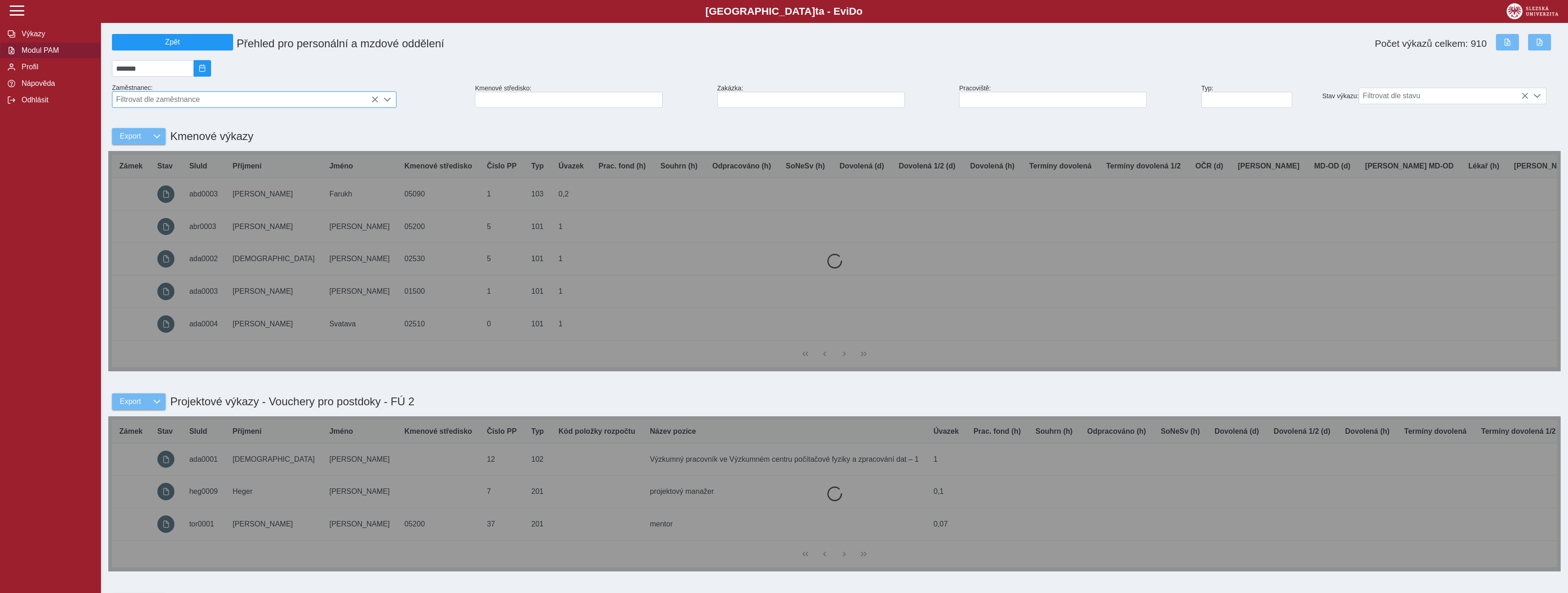
click at [239, 105] on span "Filtrovat dle zaměstnance" at bounding box center [245, 100] width 266 height 16
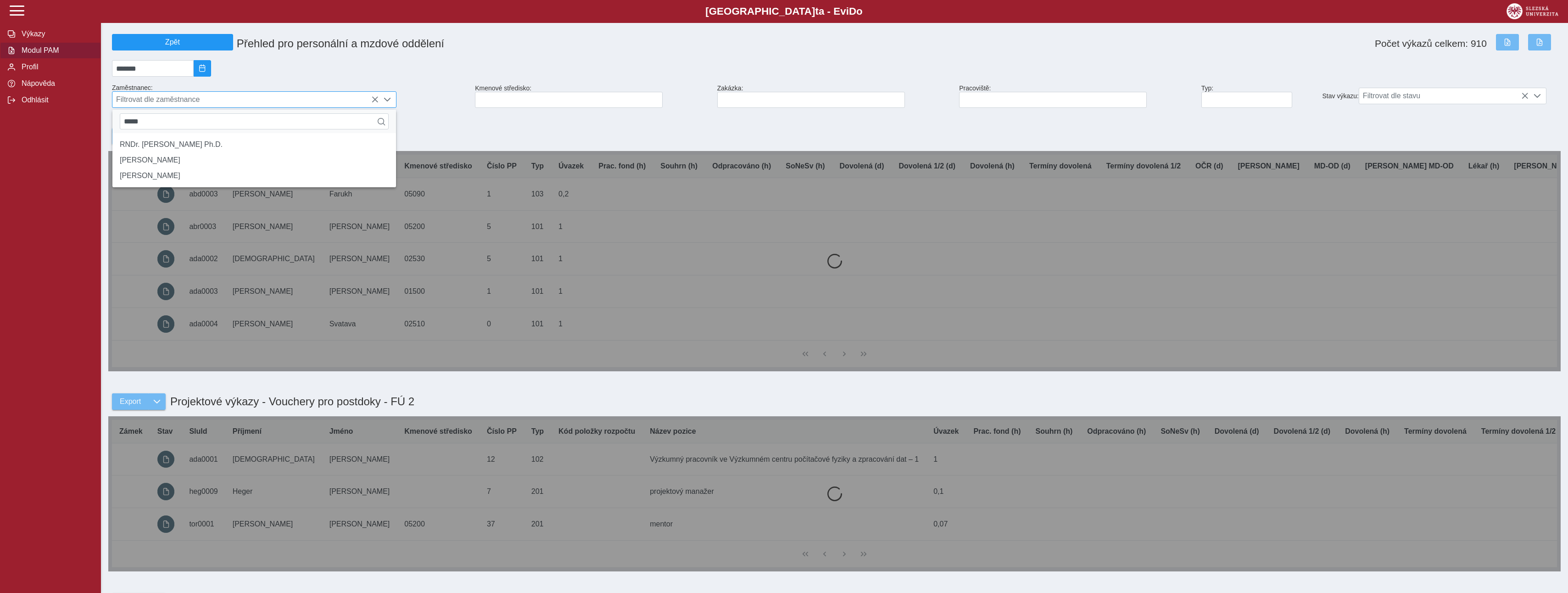
type input "*****"
click at [170, 152] on li "RNDr. [PERSON_NAME] Ph.D." at bounding box center [254, 144] width 283 height 16
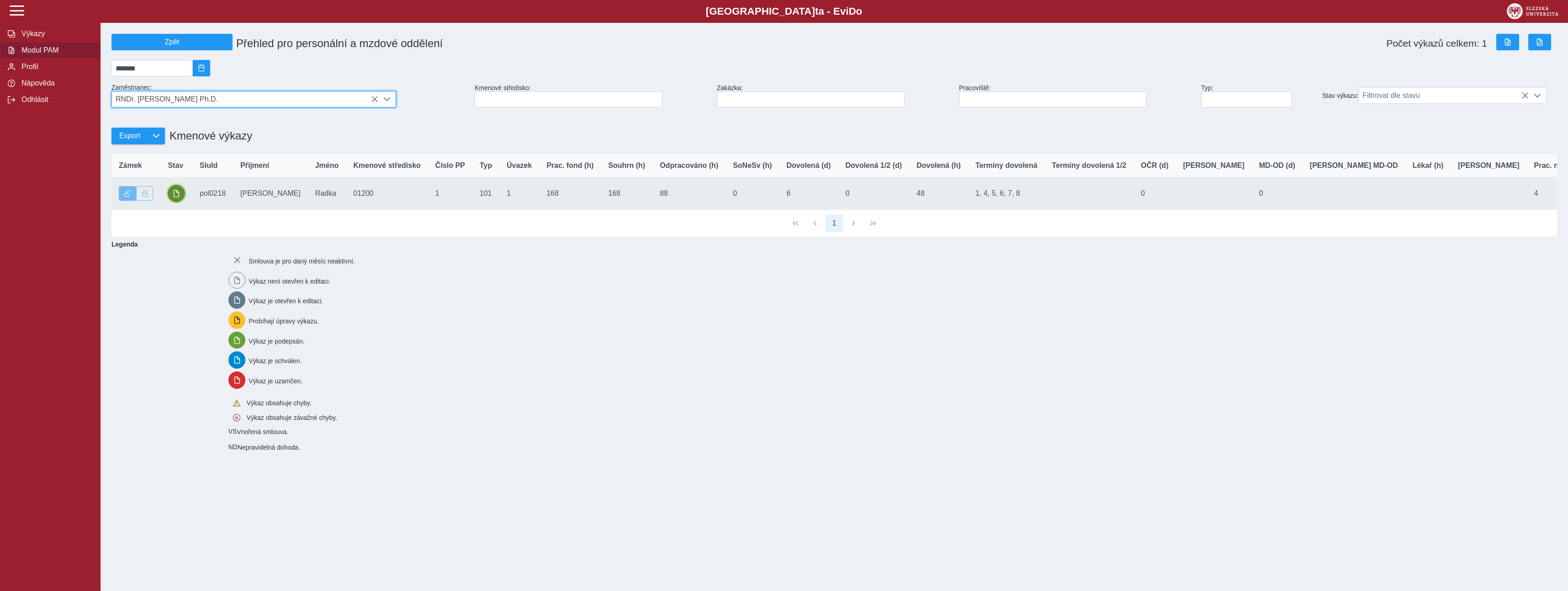
click at [178, 197] on span "button" at bounding box center [176, 192] width 7 height 7
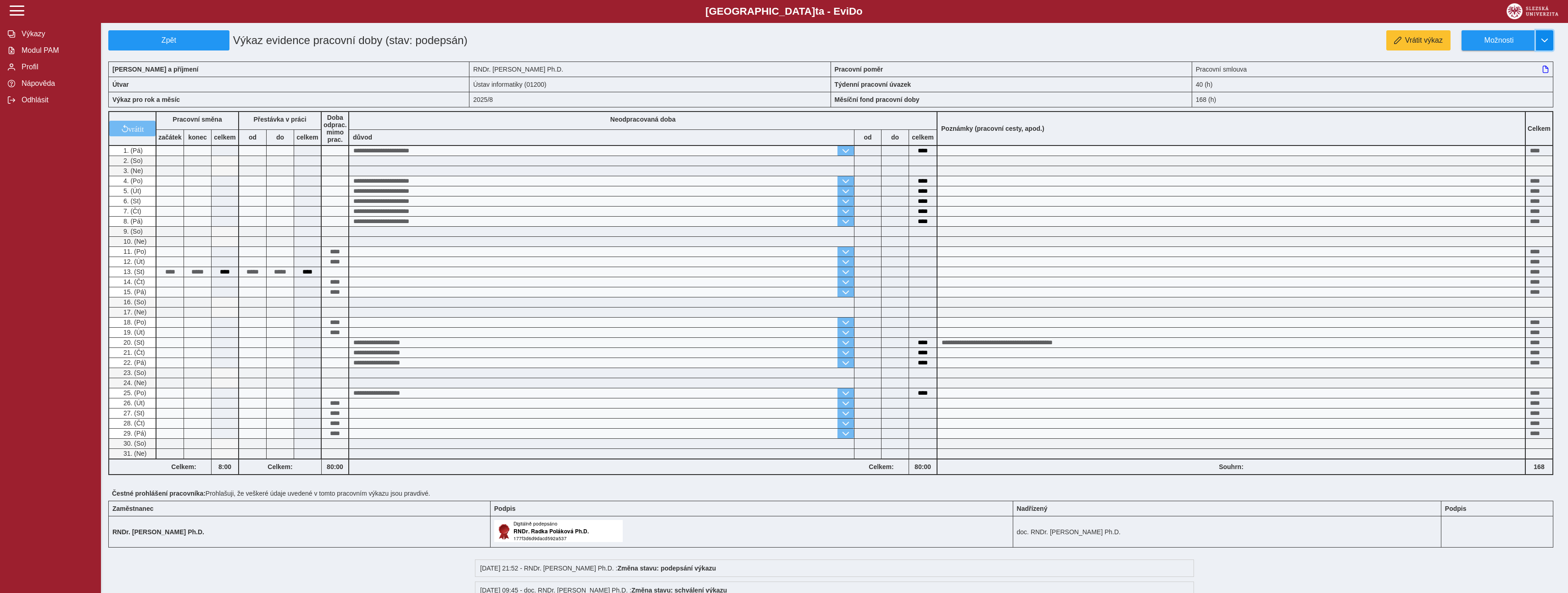
click at [1547, 40] on span "button" at bounding box center [1544, 39] width 7 height 7
click at [1492, 82] on span "Stáhnout PDF" at bounding box center [1502, 79] width 46 height 7
